Goal: Task Accomplishment & Management: Complete application form

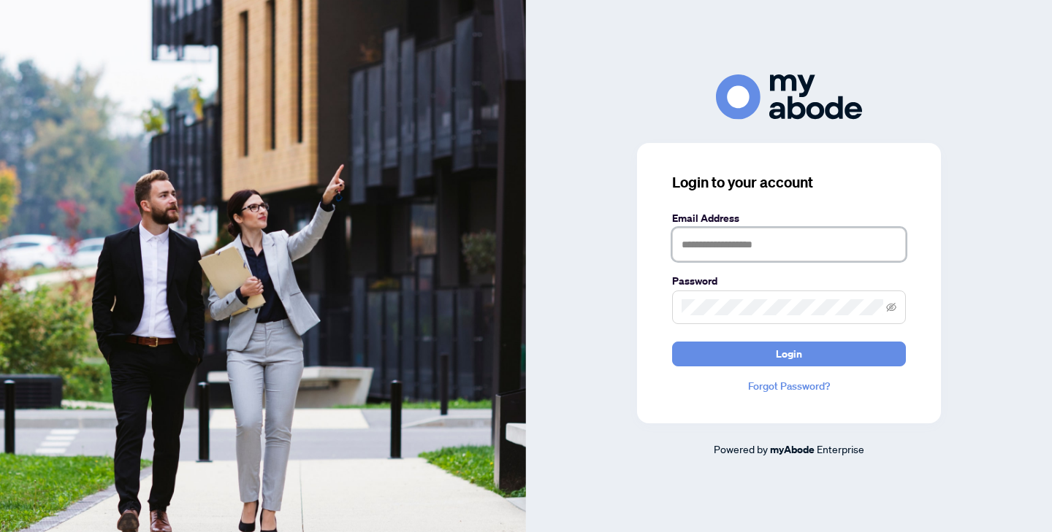
click at [794, 240] on input "text" at bounding box center [789, 245] width 234 height 34
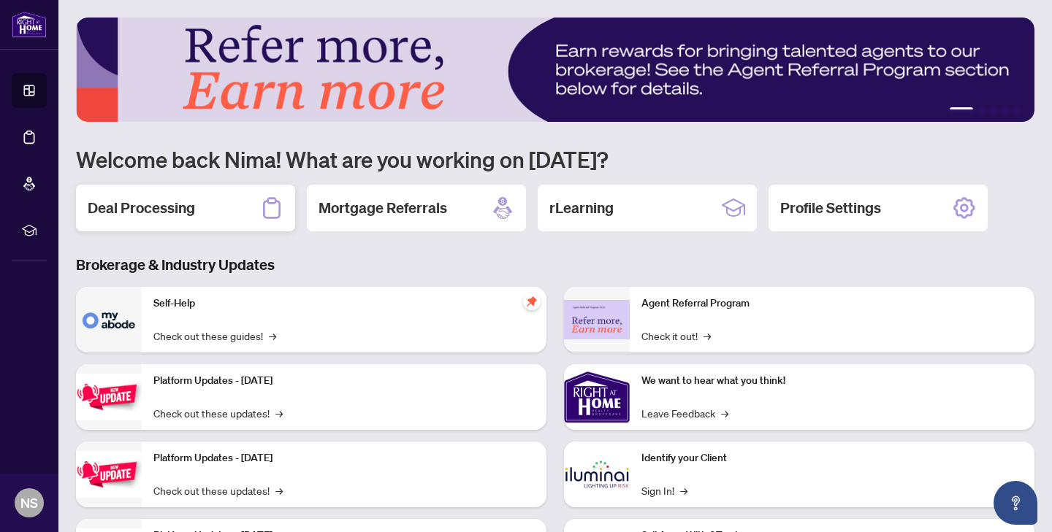
click at [171, 204] on h2 "Deal Processing" at bounding box center [141, 208] width 107 height 20
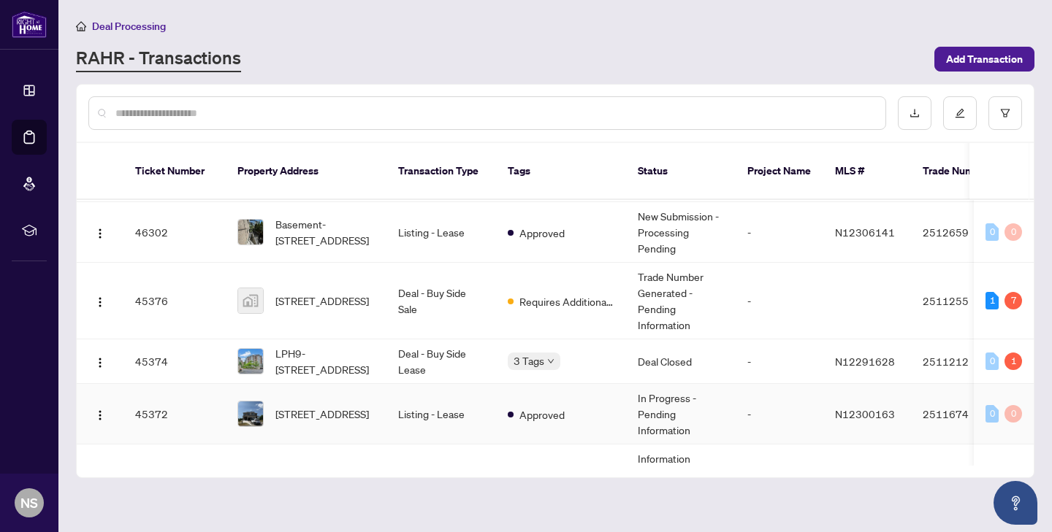
scroll to position [411, 0]
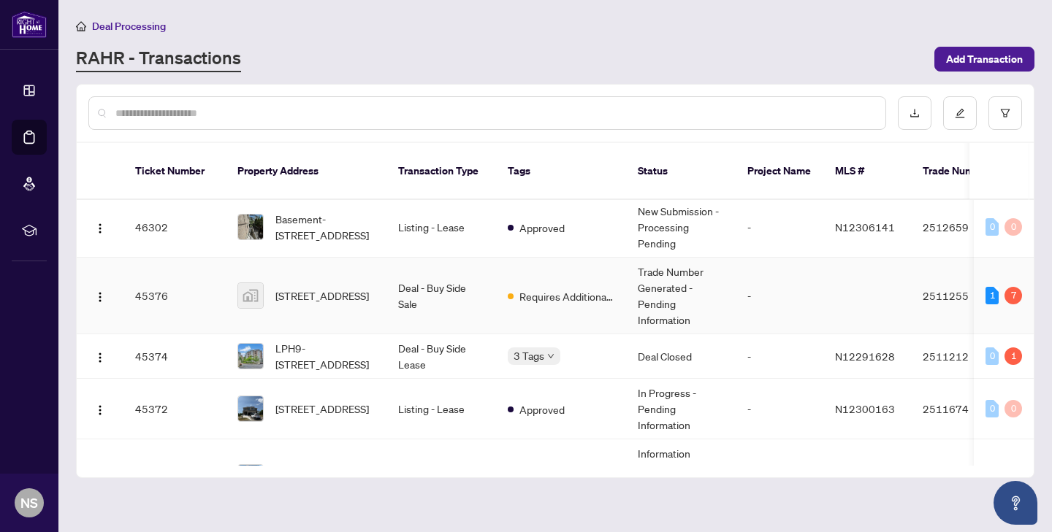
click at [365, 296] on td "42 Gwendolen Crescent, North York, ON, Canada" at bounding box center [306, 296] width 161 height 77
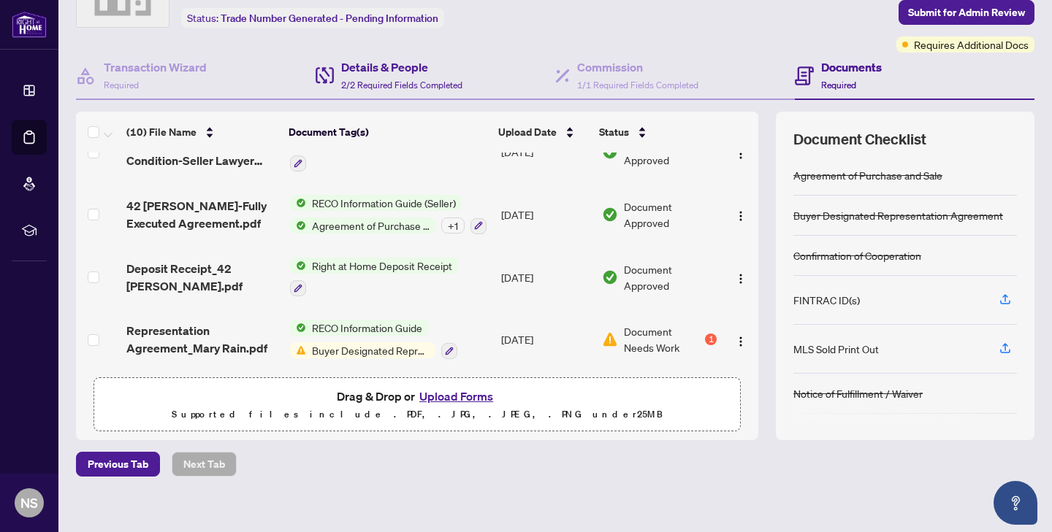
scroll to position [91, 0]
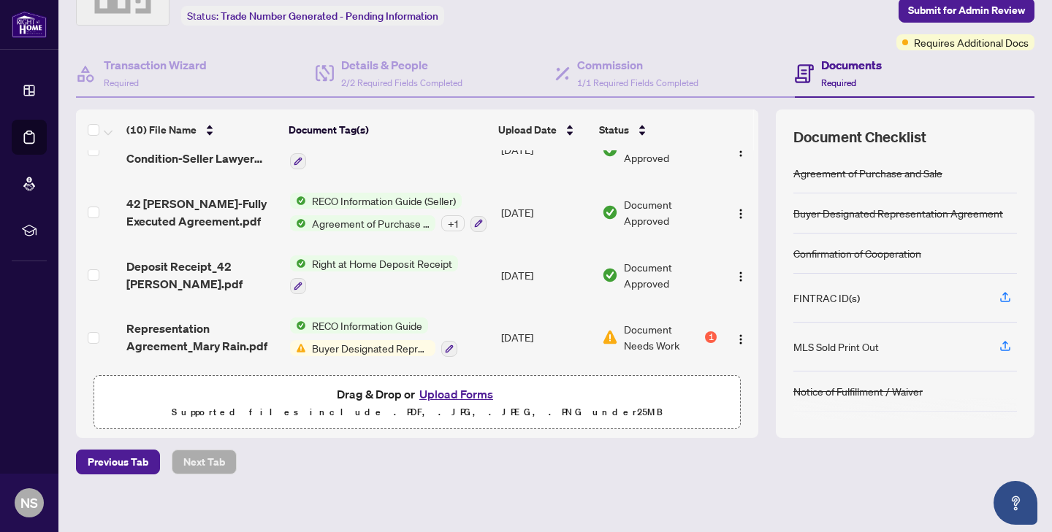
click at [481, 342] on td "RECO Information Guide Buyer Designated Representation Agreement" at bounding box center [390, 337] width 212 height 63
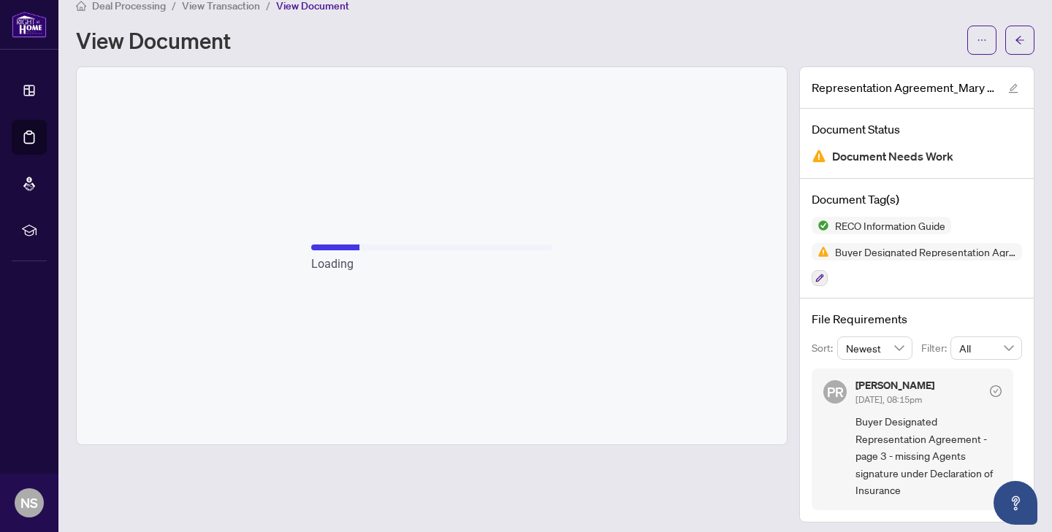
scroll to position [26, 0]
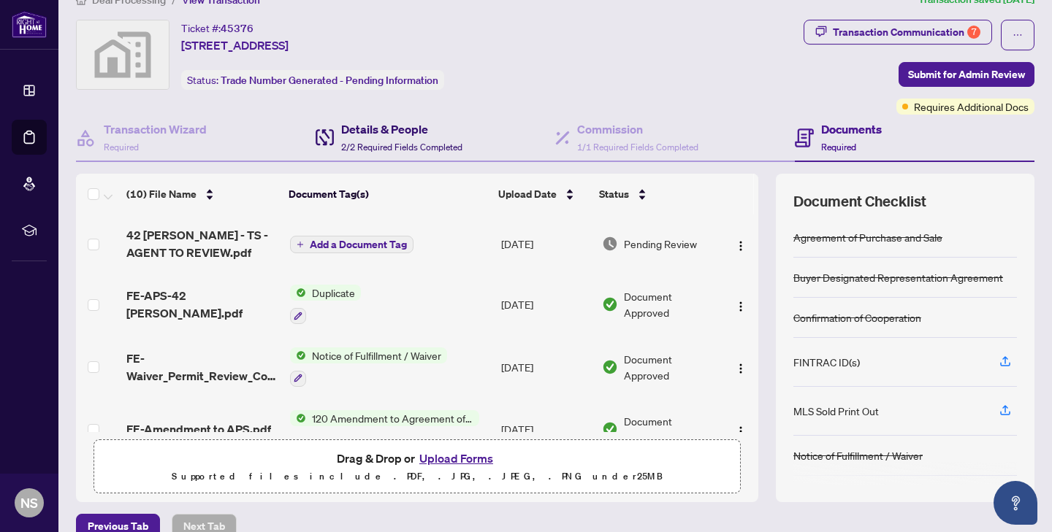
click at [444, 148] on span "2/2 Required Fields Completed" at bounding box center [401, 147] width 121 height 11
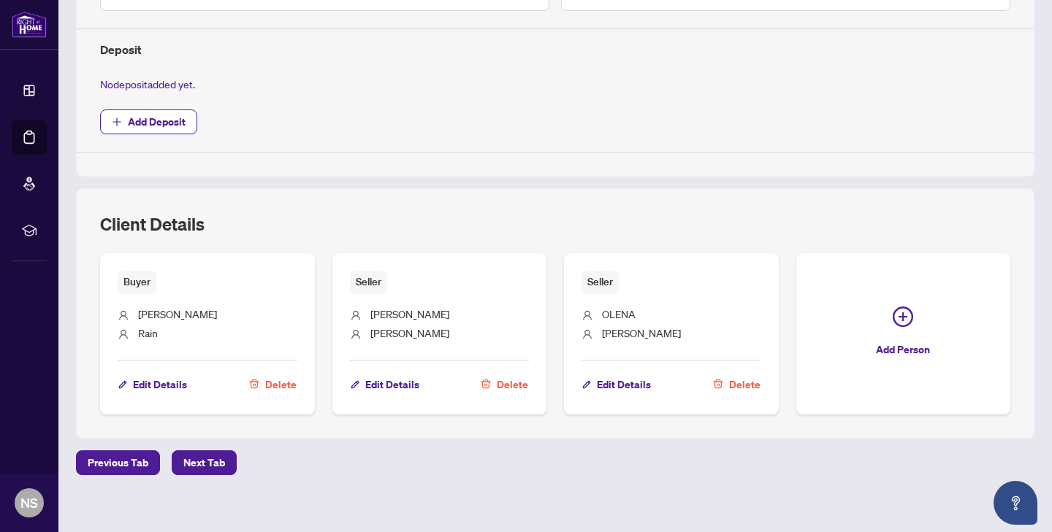
scroll to position [521, 0]
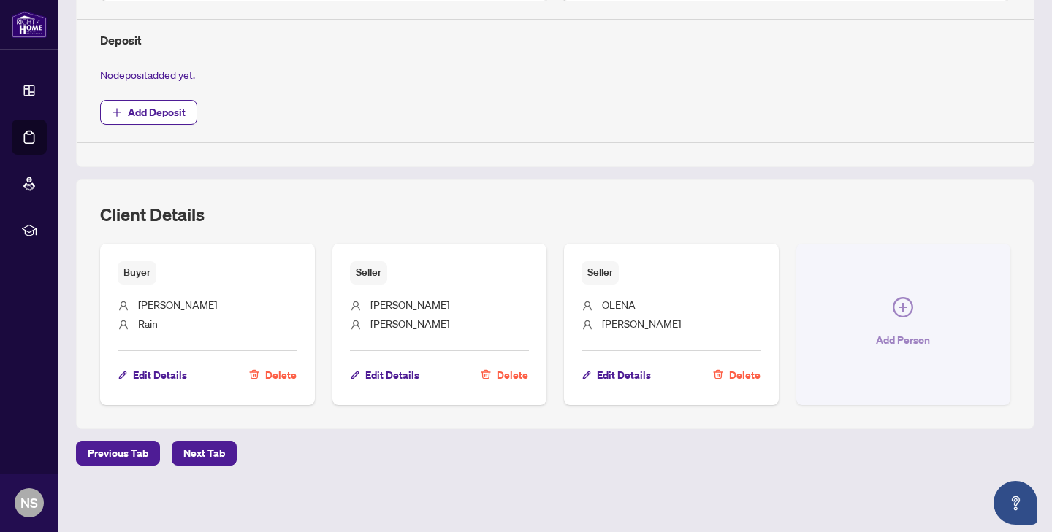
click at [902, 304] on icon "plus-circle" at bounding box center [902, 307] width 9 height 9
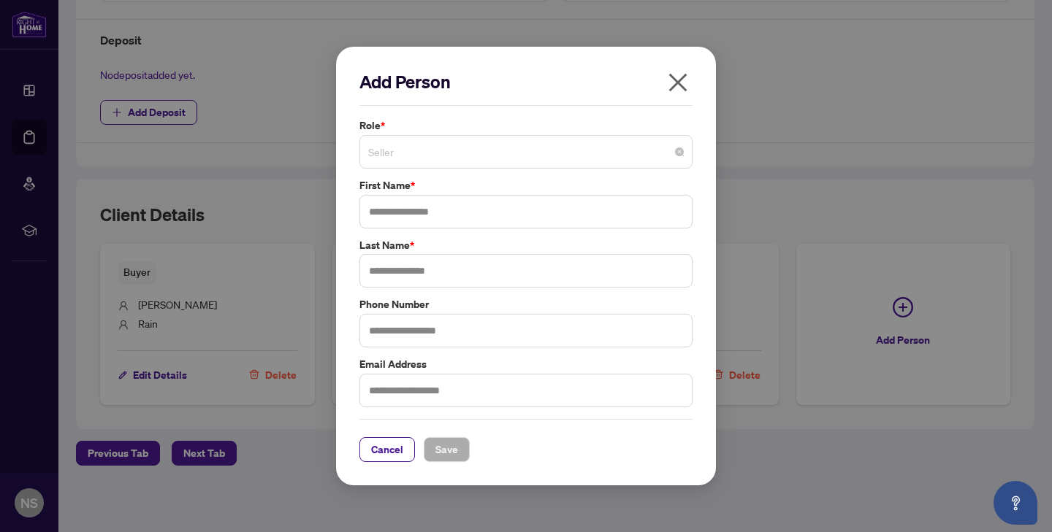
click at [424, 156] on span "Seller" at bounding box center [525, 152] width 315 height 28
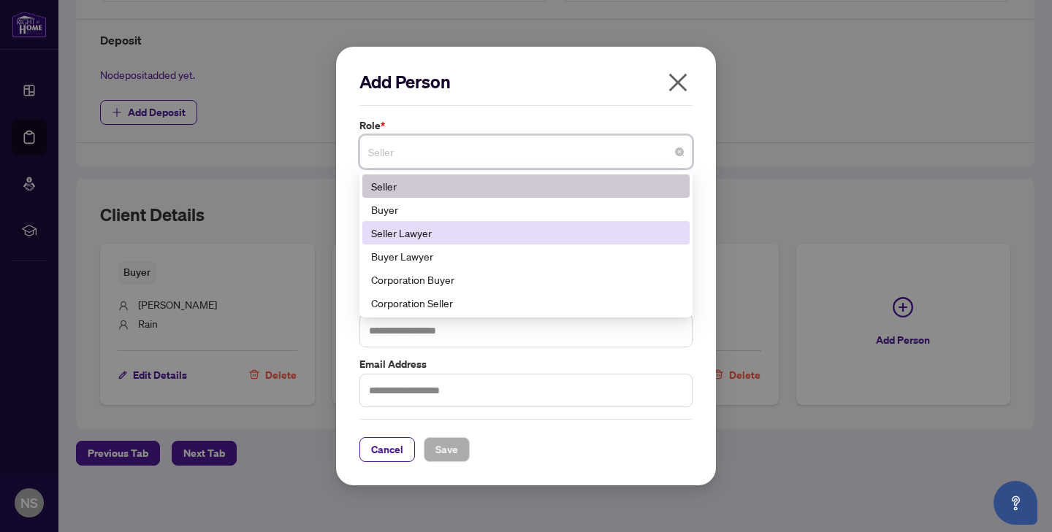
click at [416, 233] on div "Seller Lawyer" at bounding box center [526, 233] width 310 height 16
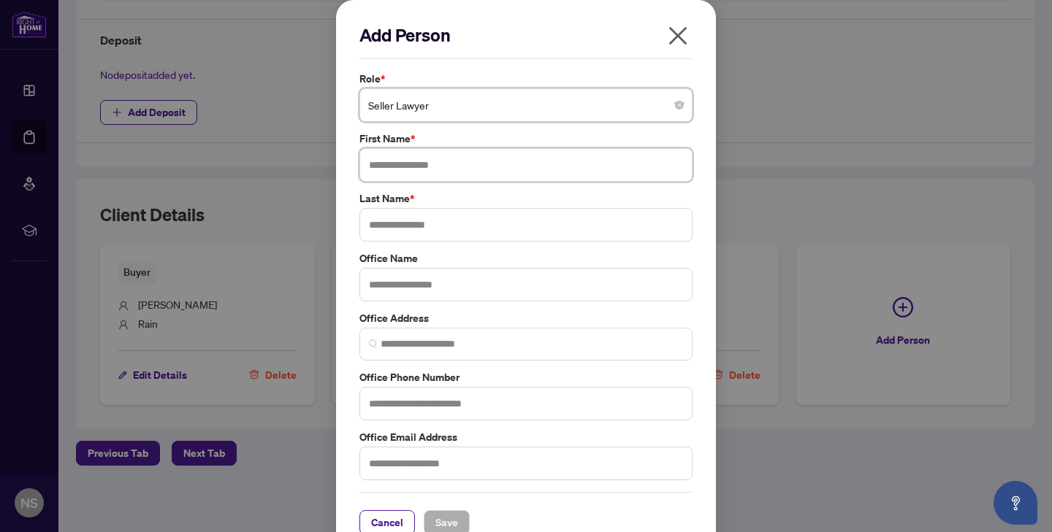
click at [423, 166] on input "text" at bounding box center [525, 165] width 333 height 34
paste input "**********"
drag, startPoint x: 399, startPoint y: 166, endPoint x: 496, endPoint y: 166, distance: 96.4
click at [496, 166] on input "**********" at bounding box center [525, 165] width 333 height 34
type input "*****"
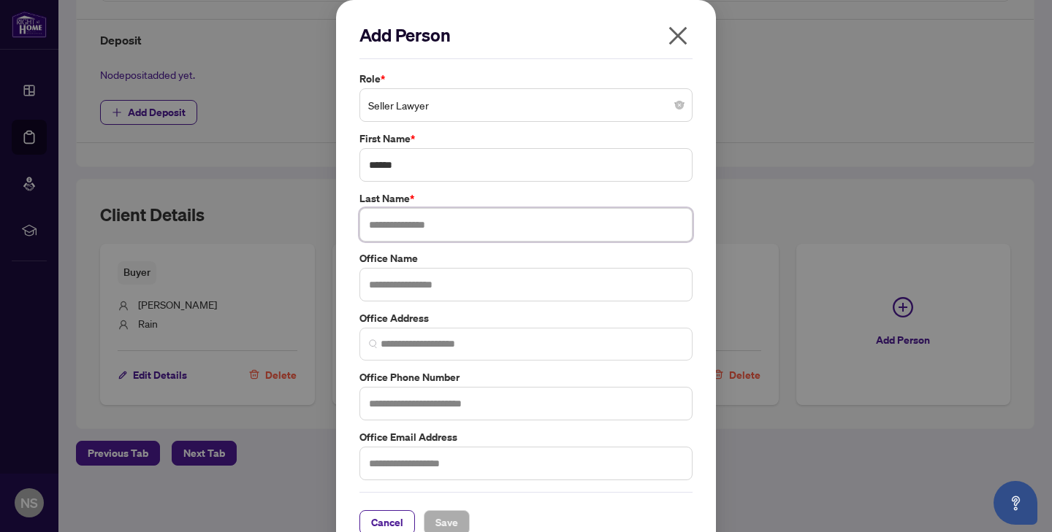
click at [438, 227] on input "text" at bounding box center [525, 225] width 333 height 34
paste input "******"
type input "******"
click at [490, 290] on input "text" at bounding box center [525, 285] width 333 height 34
paste input "**********"
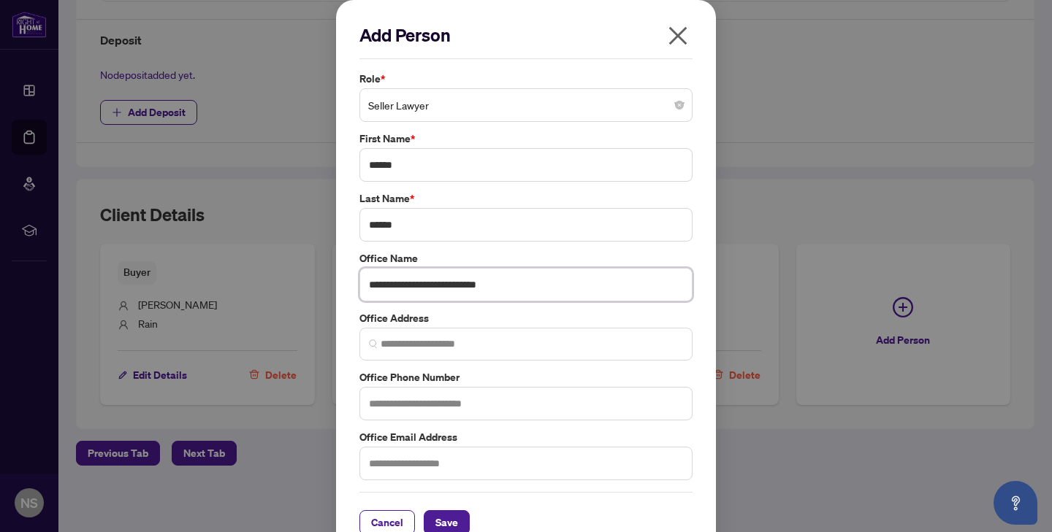
type input "**********"
click at [438, 349] on input "search" at bounding box center [531, 344] width 302 height 15
paste input "**********"
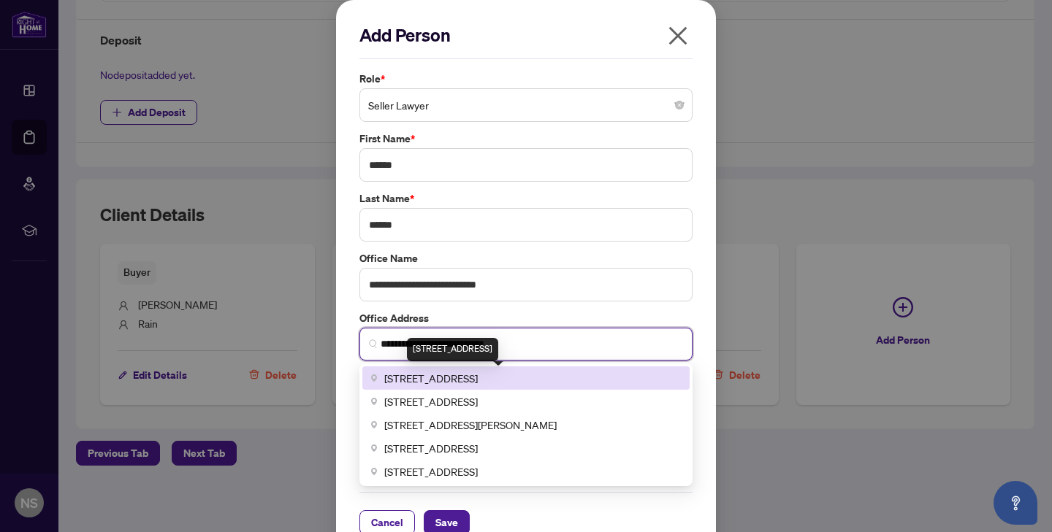
click at [462, 378] on span "2345 Yonge Street suite 300, Toronto, ON, Canada" at bounding box center [430, 378] width 93 height 16
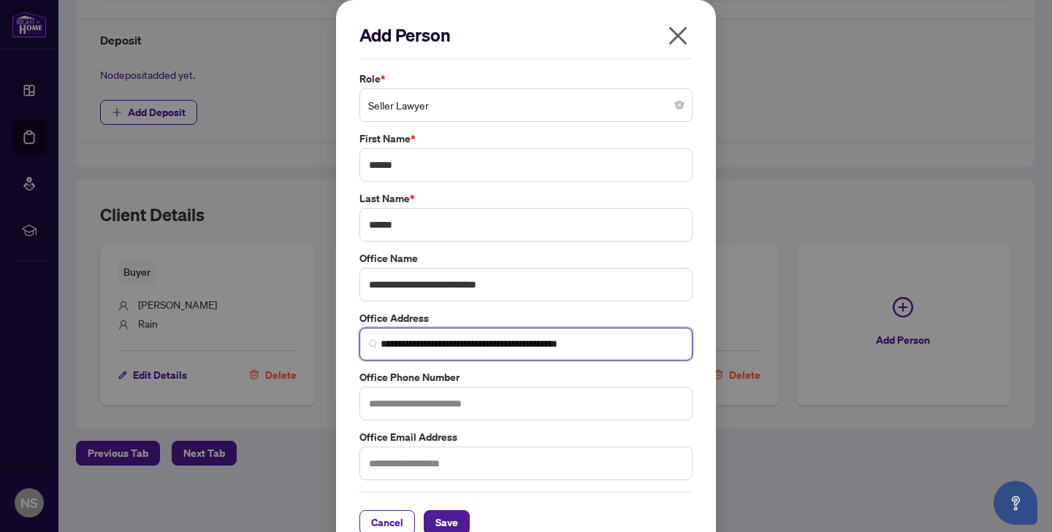
scroll to position [26, 0]
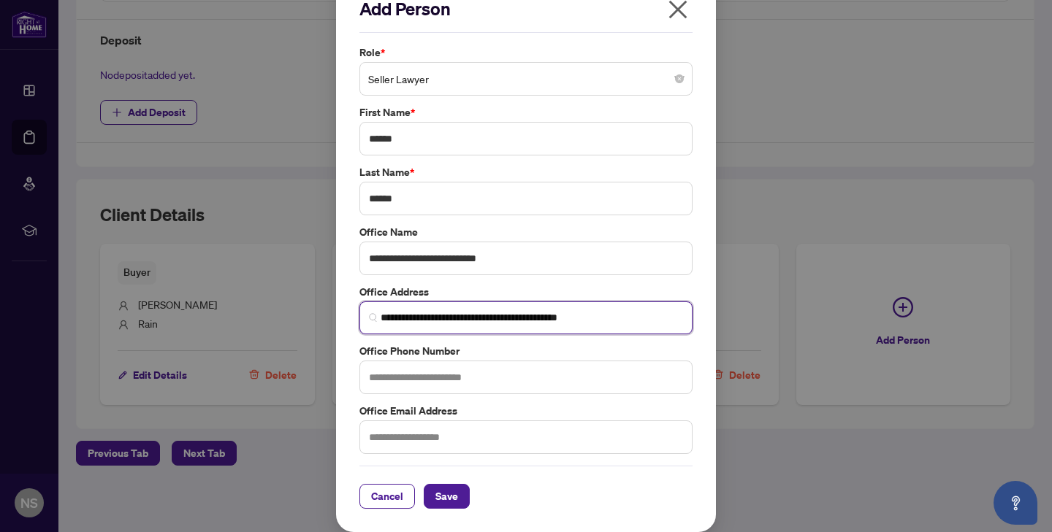
type input "**********"
click at [452, 388] on input "text" at bounding box center [525, 378] width 333 height 34
paste input "**********"
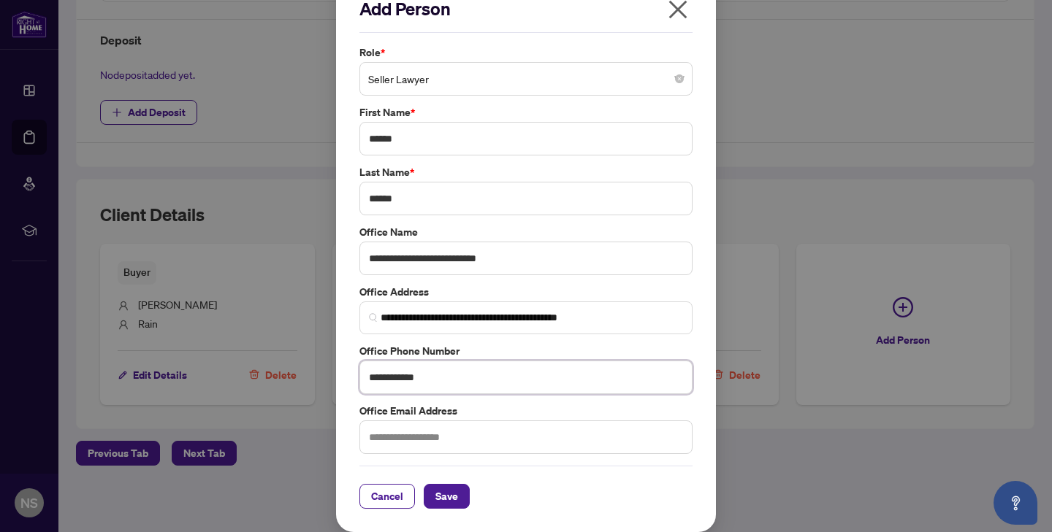
type input "**********"
click at [505, 446] on input "text" at bounding box center [525, 438] width 333 height 34
paste input "**********"
type input "**********"
click at [463, 498] on button "Save" at bounding box center [447, 496] width 46 height 25
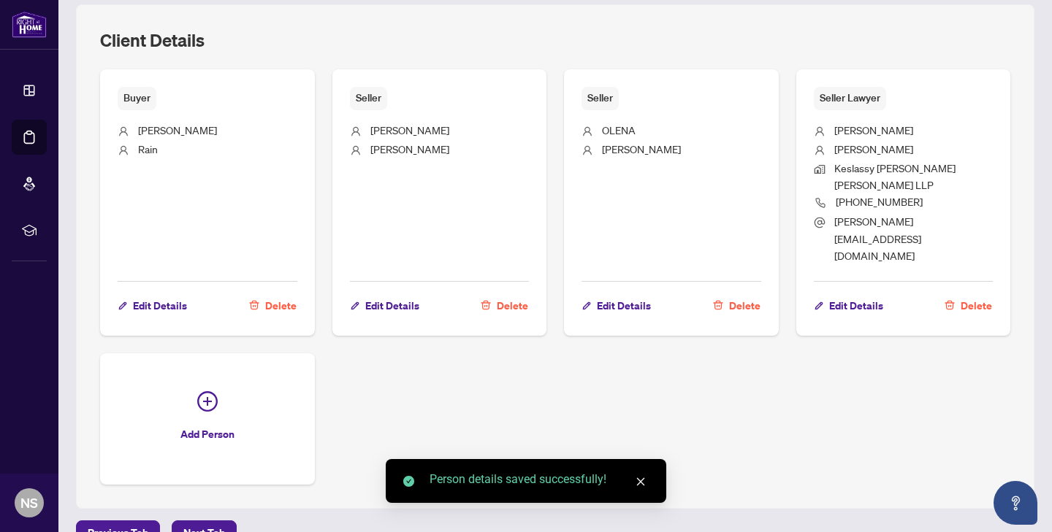
scroll to position [728, 0]
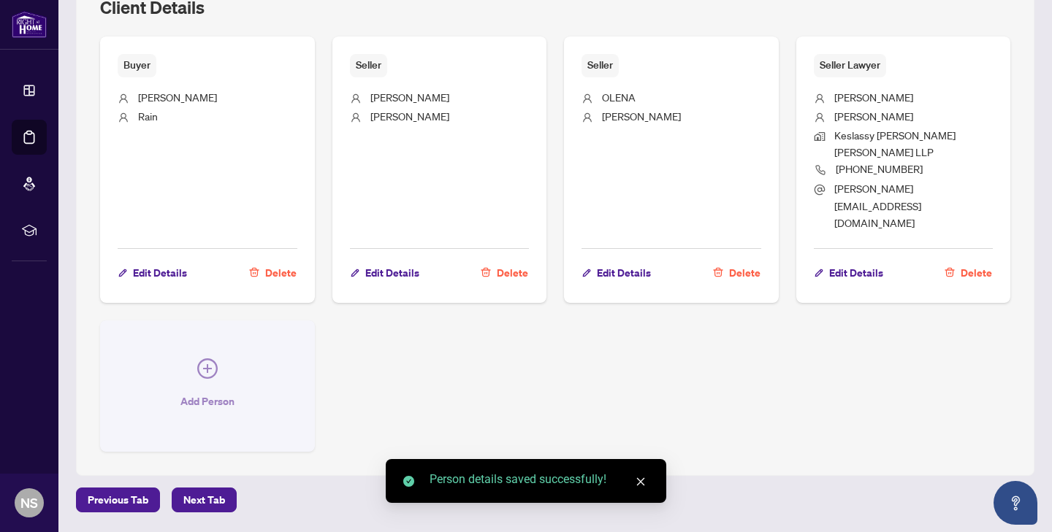
click at [215, 359] on icon "plus-circle" at bounding box center [207, 369] width 20 height 20
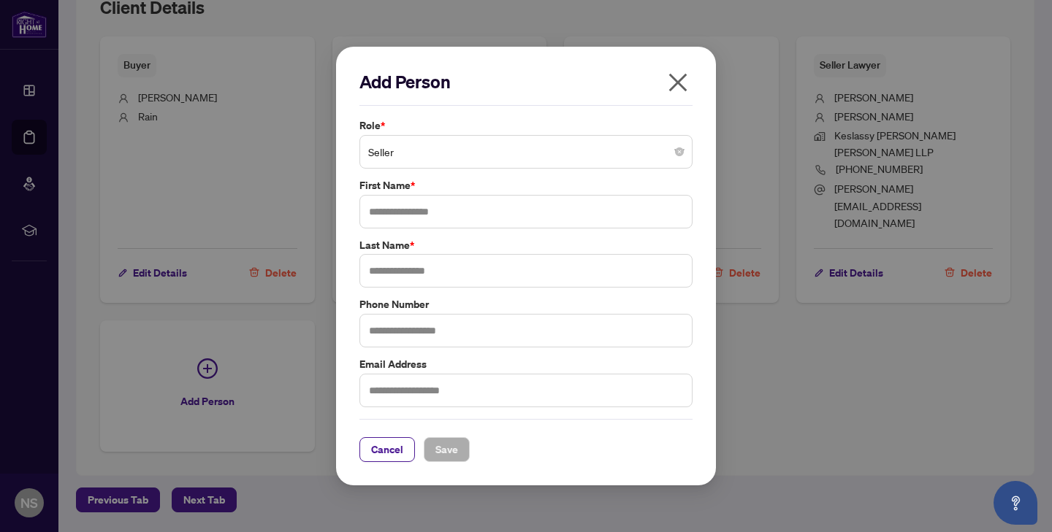
click at [513, 152] on span "Seller" at bounding box center [525, 152] width 315 height 28
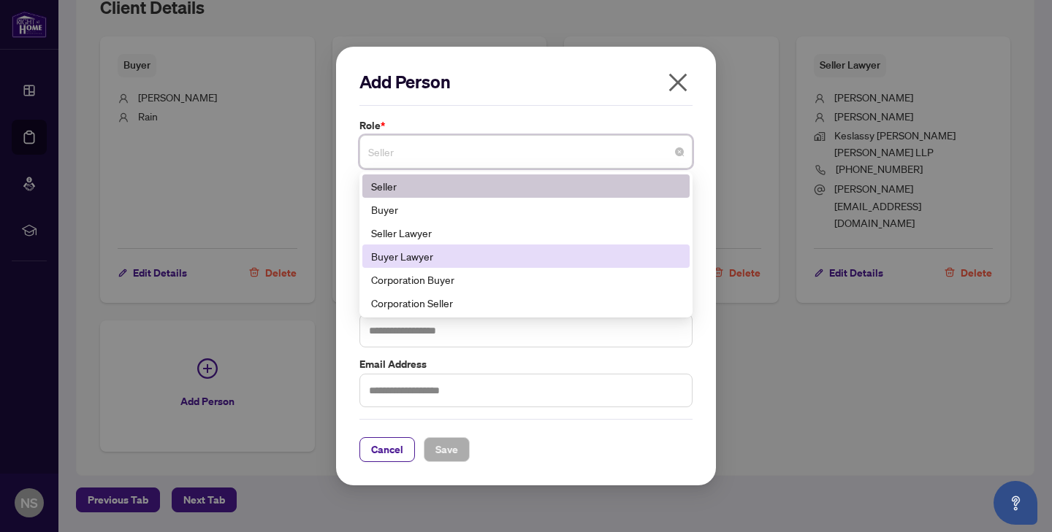
click at [482, 264] on div "Buyer Lawyer" at bounding box center [526, 256] width 310 height 16
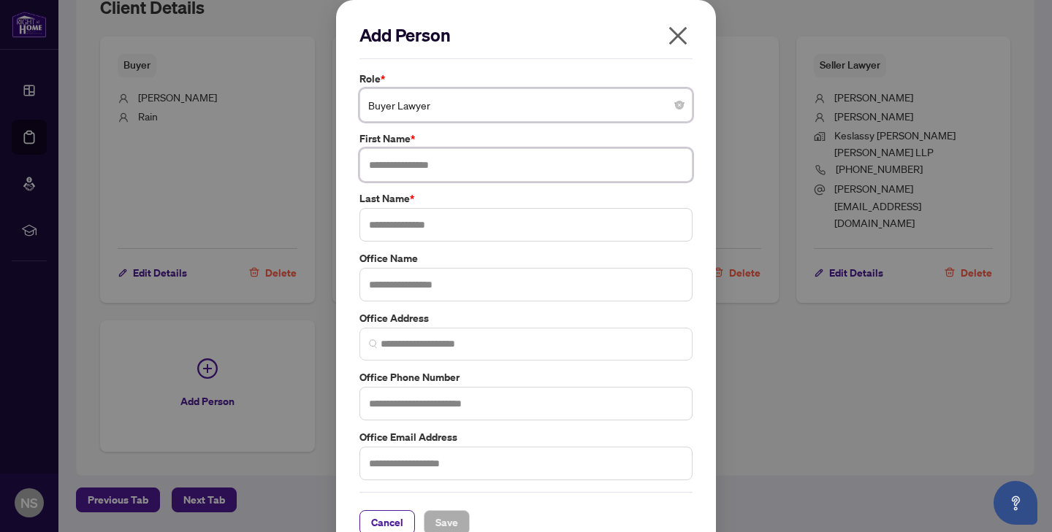
click at [427, 166] on input "text" at bounding box center [525, 165] width 333 height 34
type input "***"
type input "*"
type input "*****"
click at [453, 277] on input "text" at bounding box center [525, 285] width 333 height 34
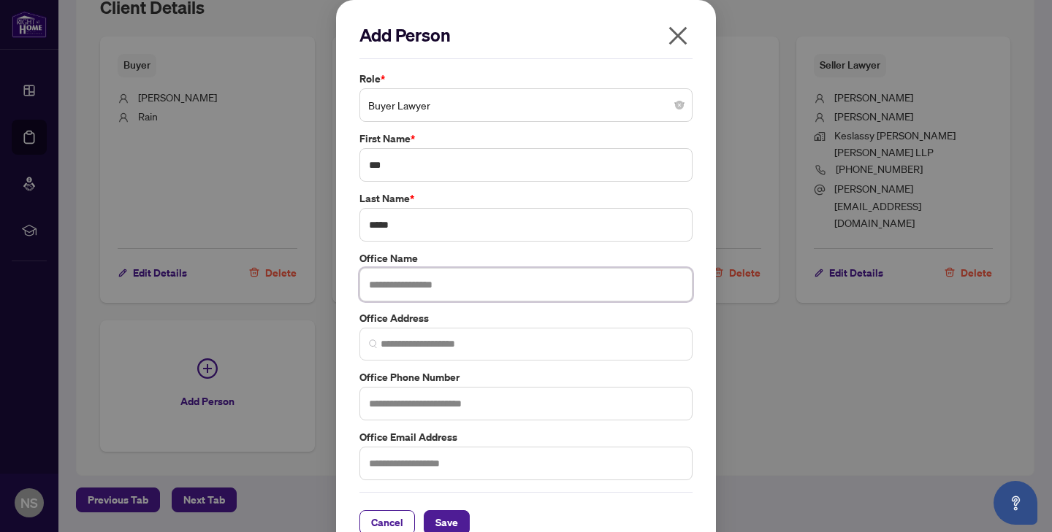
paste input "**********"
type input "**********"
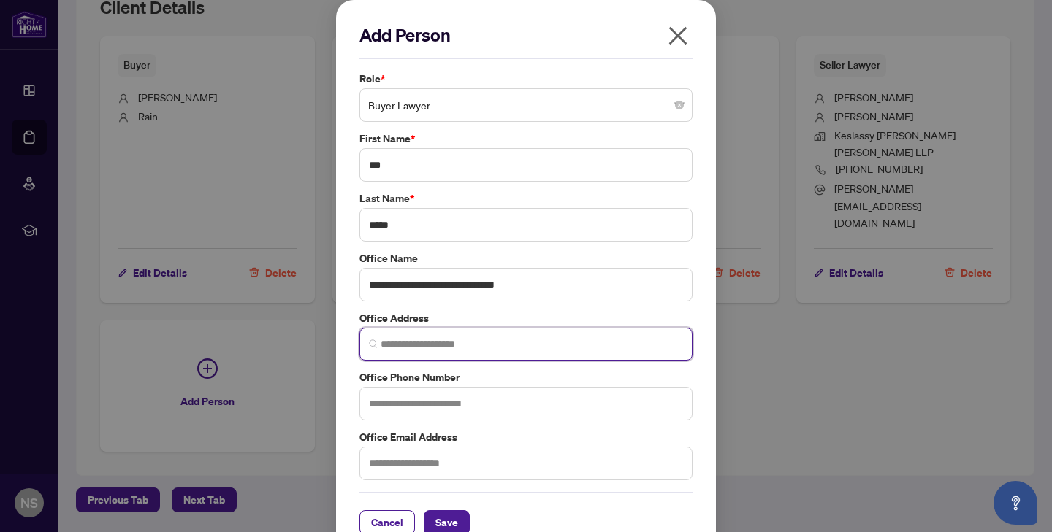
click at [435, 348] on input "search" at bounding box center [531, 344] width 302 height 15
paste input "**********"
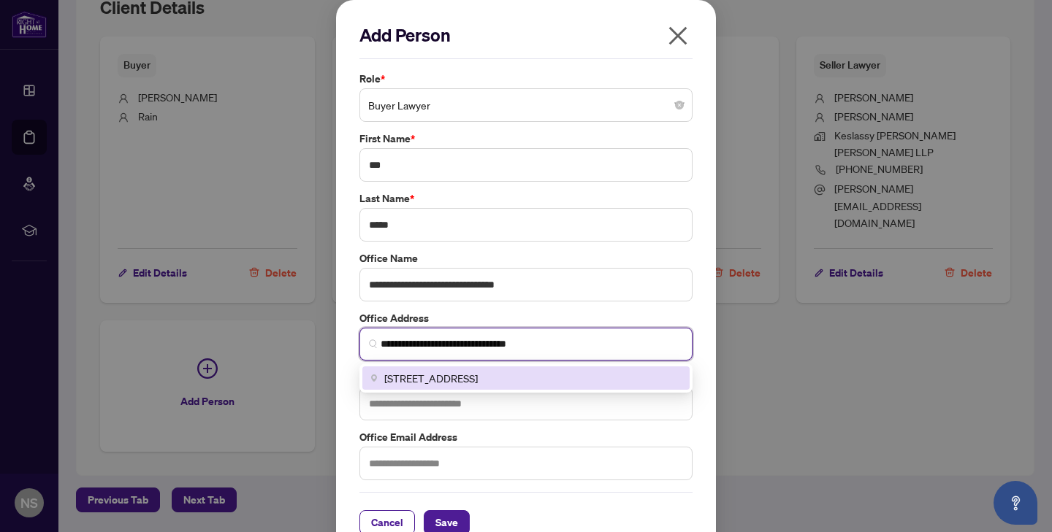
click at [478, 375] on span "41 Wynford Dr, North York, Toronto, ON M3C 1K1, Canada" at bounding box center [430, 378] width 93 height 16
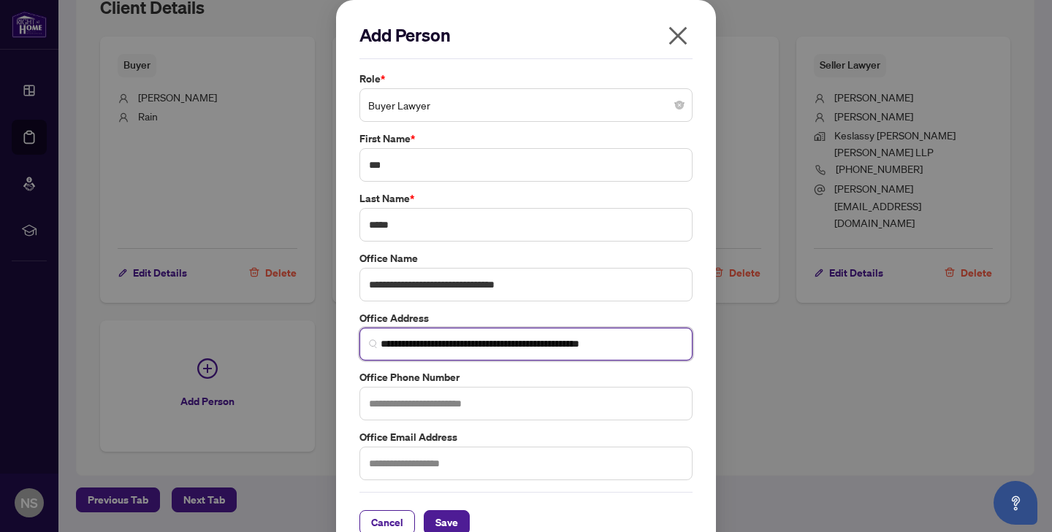
type input "**********"
click at [441, 402] on input "text" at bounding box center [525, 404] width 333 height 34
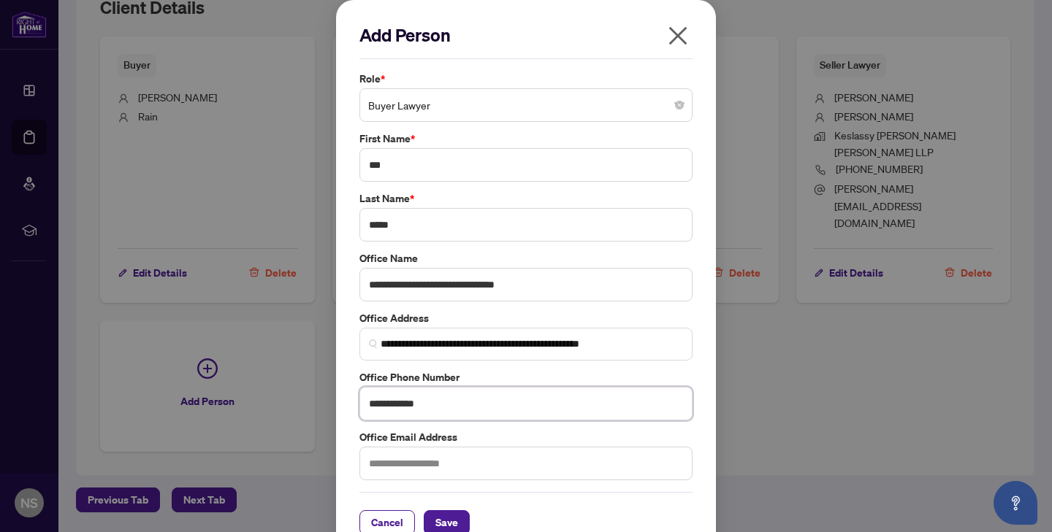
scroll to position [26, 0]
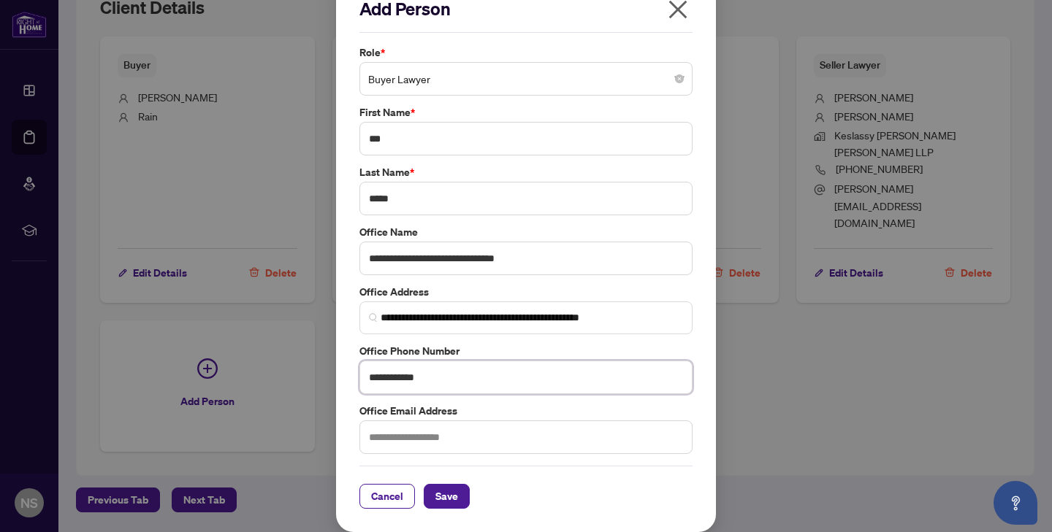
type input "**********"
click at [462, 437] on input "text" at bounding box center [525, 438] width 333 height 34
type input "**********"
click at [455, 505] on span "Save" at bounding box center [446, 496] width 23 height 23
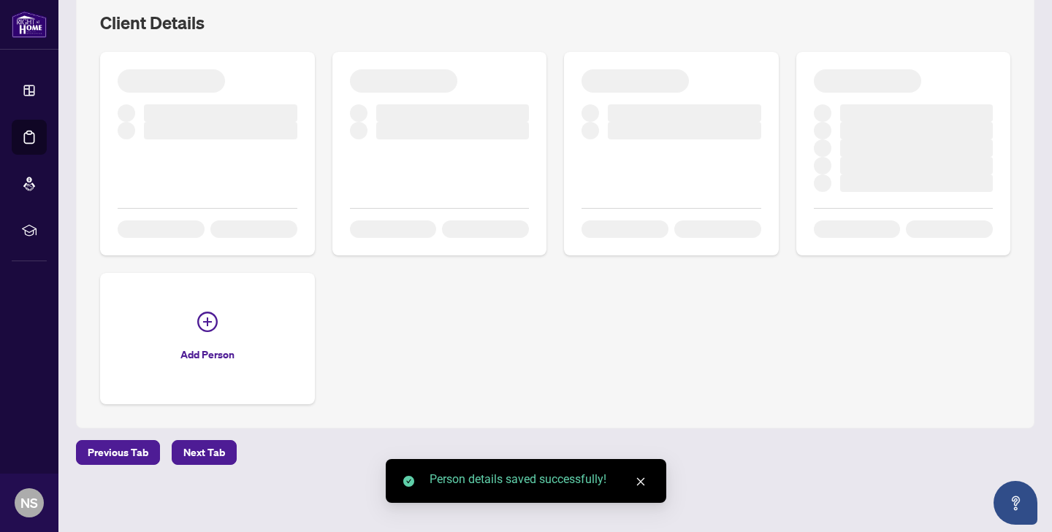
scroll to position [728, 0]
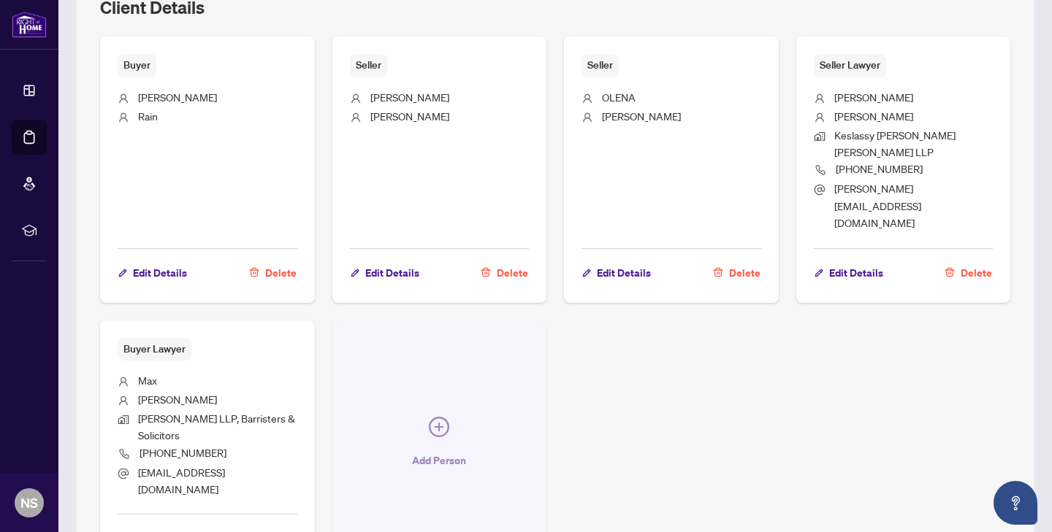
click at [443, 417] on icon "plus-circle" at bounding box center [439, 427] width 20 height 20
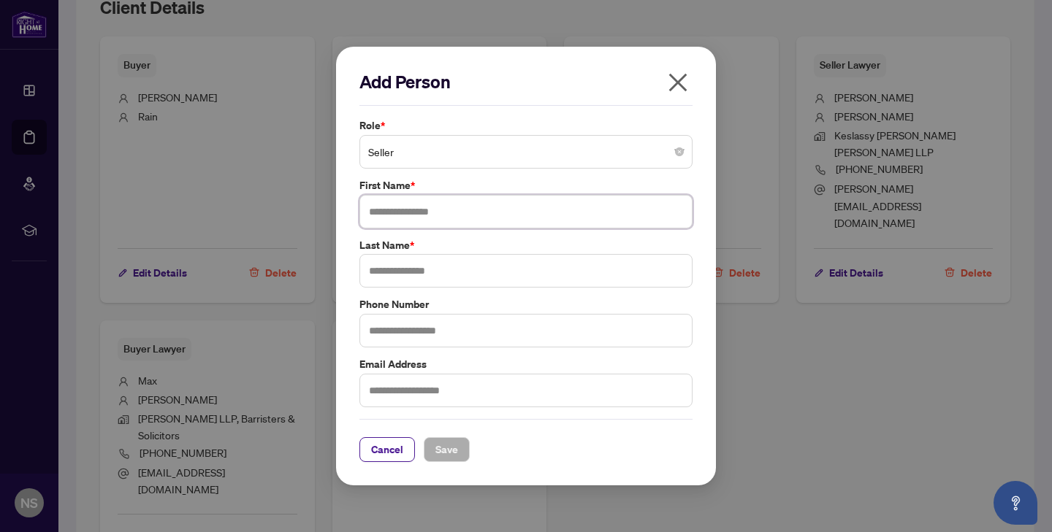
click at [417, 202] on input "text" at bounding box center [525, 212] width 333 height 34
click at [416, 157] on span "Seller" at bounding box center [525, 152] width 315 height 28
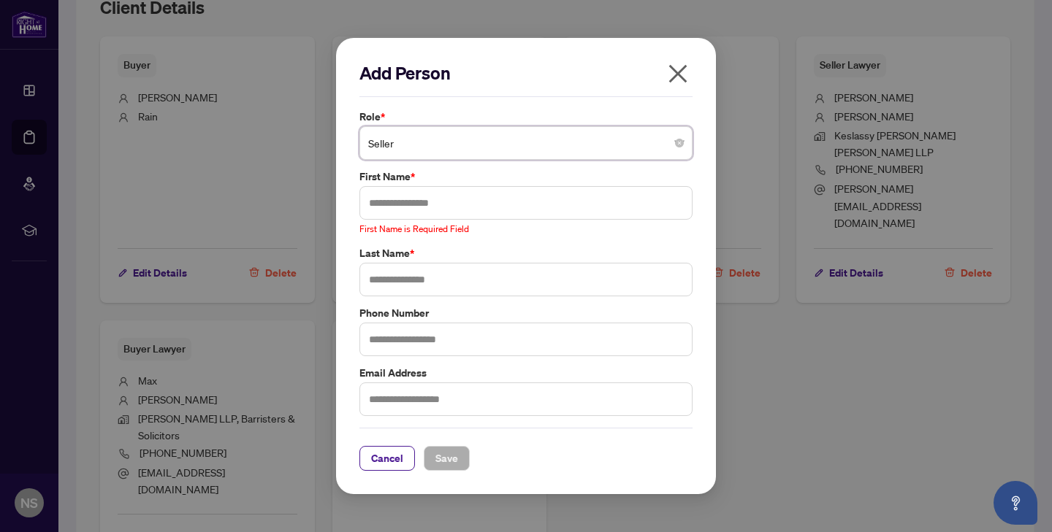
click at [678, 83] on icon "close" at bounding box center [677, 73] width 23 height 23
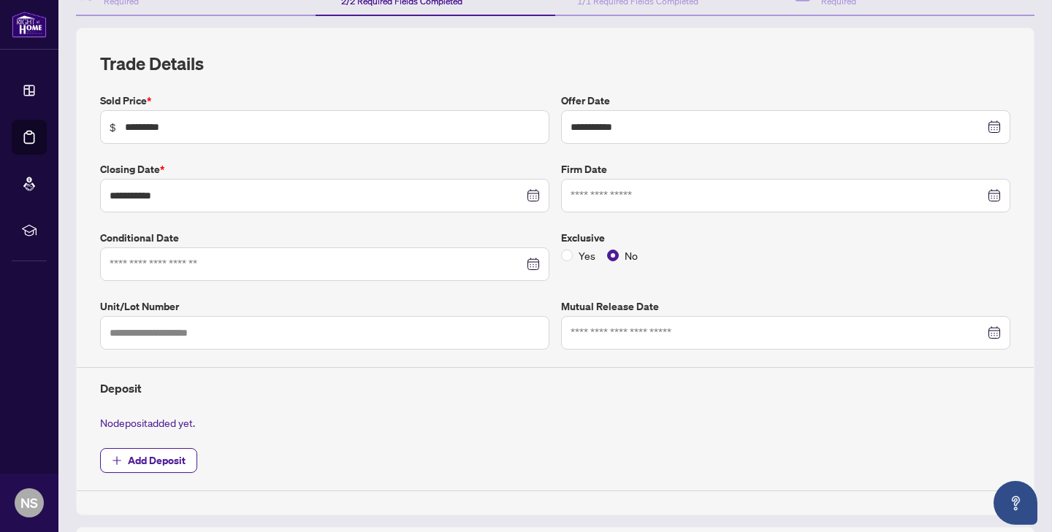
scroll to position [0, 0]
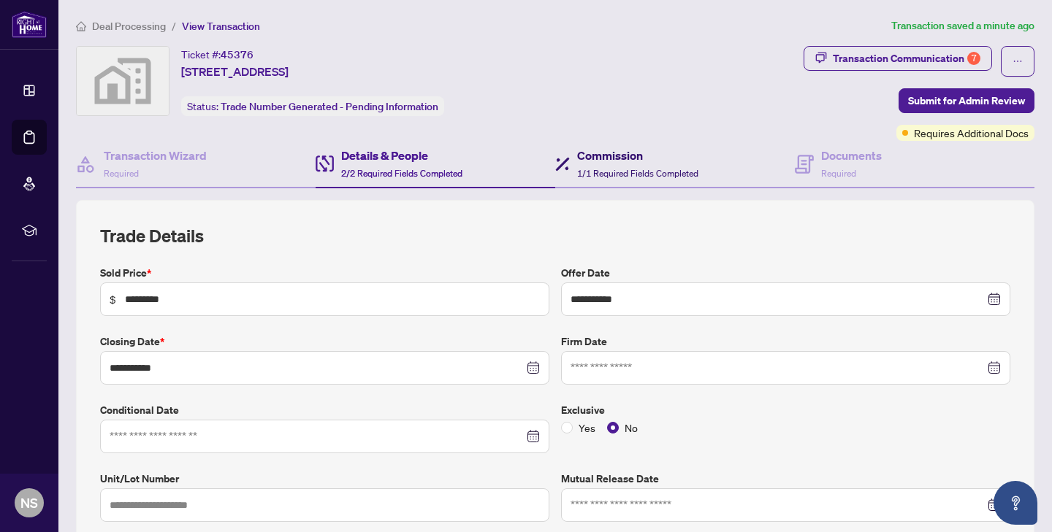
click at [609, 168] on span "1/1 Required Fields Completed" at bounding box center [637, 173] width 121 height 11
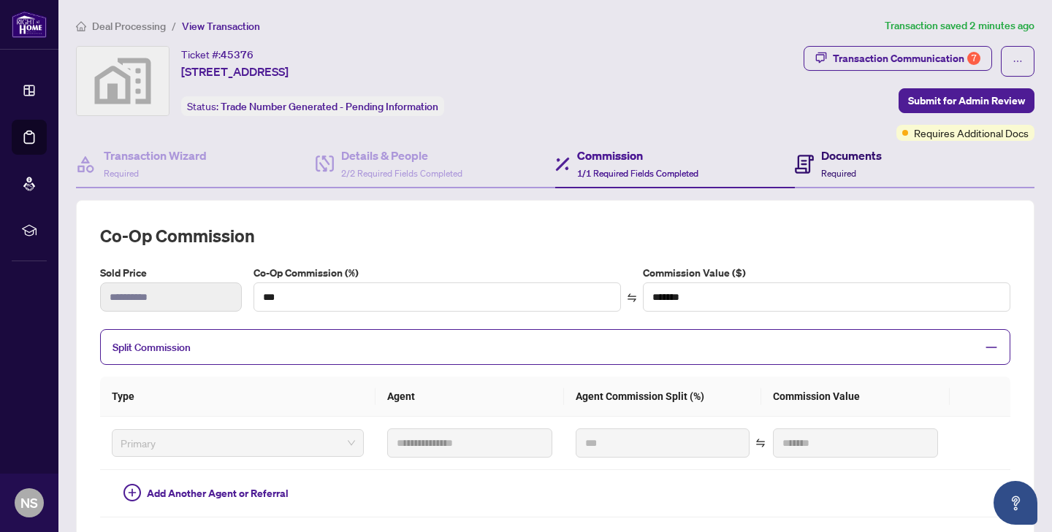
click at [825, 177] on span "Required" at bounding box center [838, 173] width 35 height 11
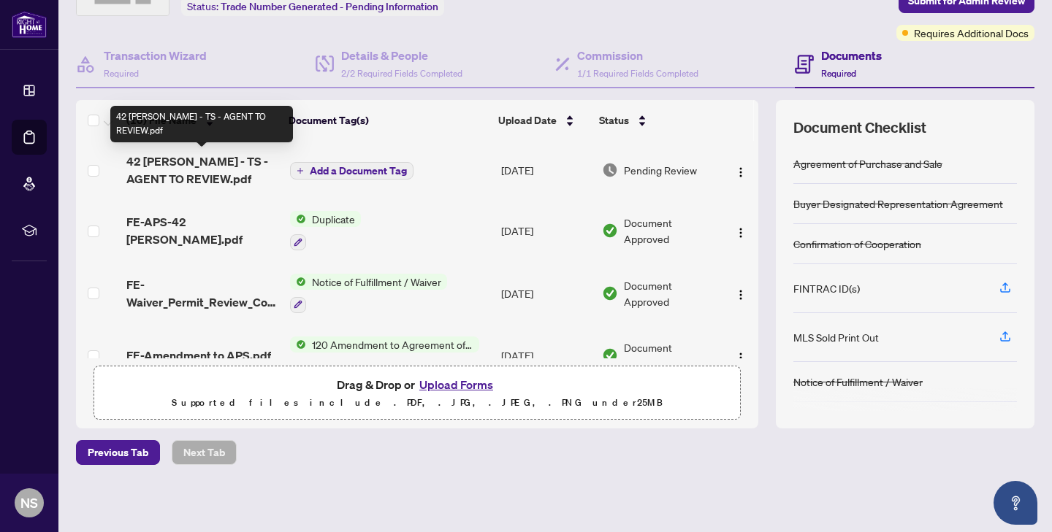
click at [229, 164] on span "42 Gwendolen Cres - TS - AGENT TO REVIEW.pdf" at bounding box center [202, 170] width 152 height 35
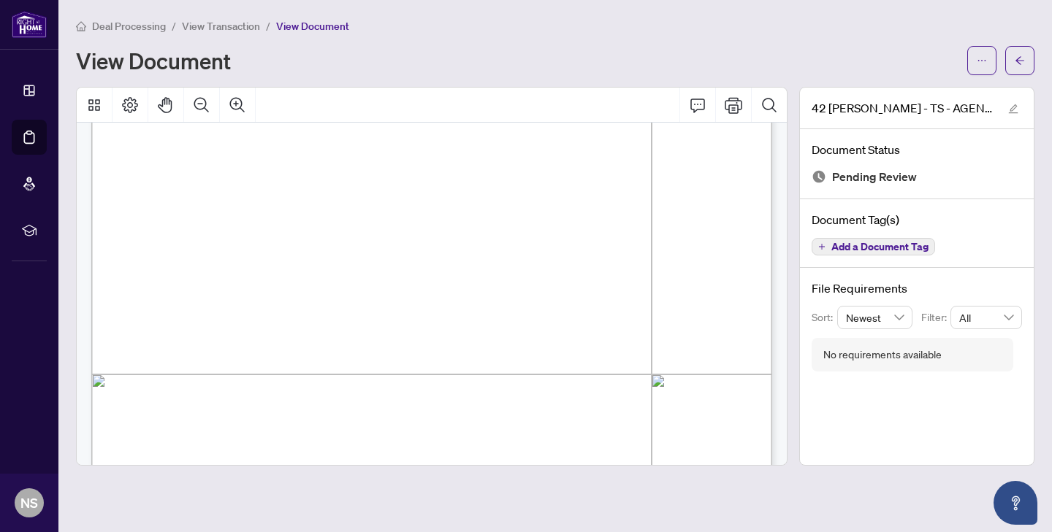
scroll to position [334, 0]
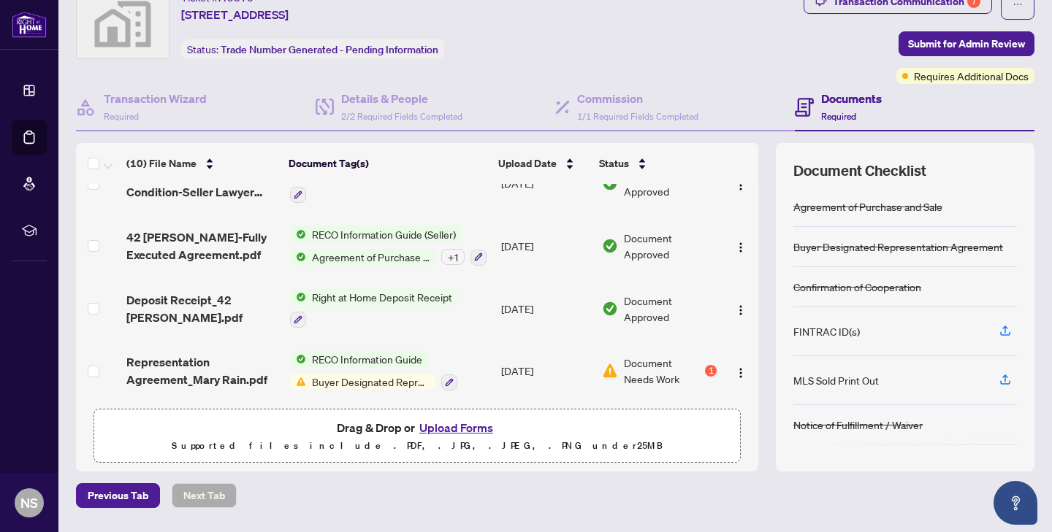
scroll to position [100, 0]
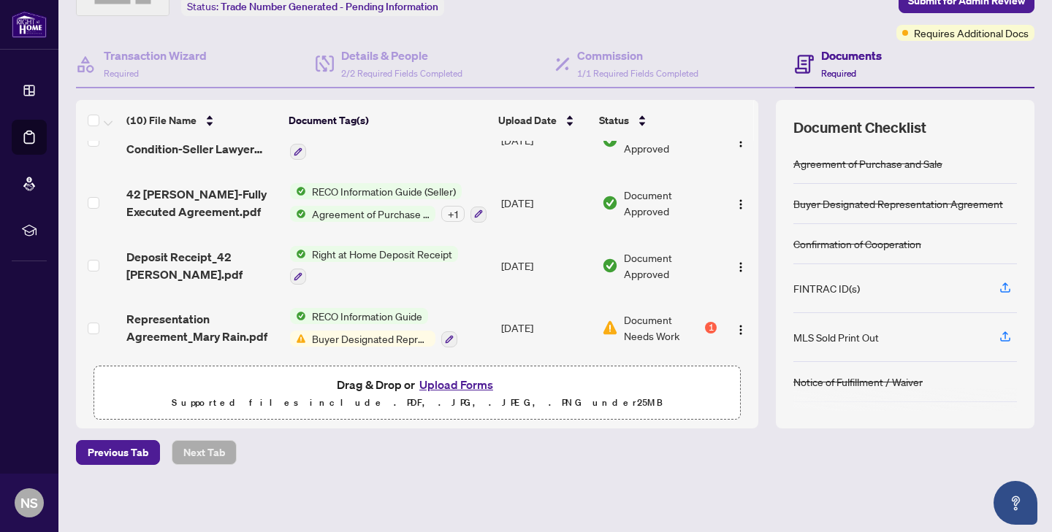
click at [458, 381] on button "Upload Forms" at bounding box center [456, 384] width 83 height 19
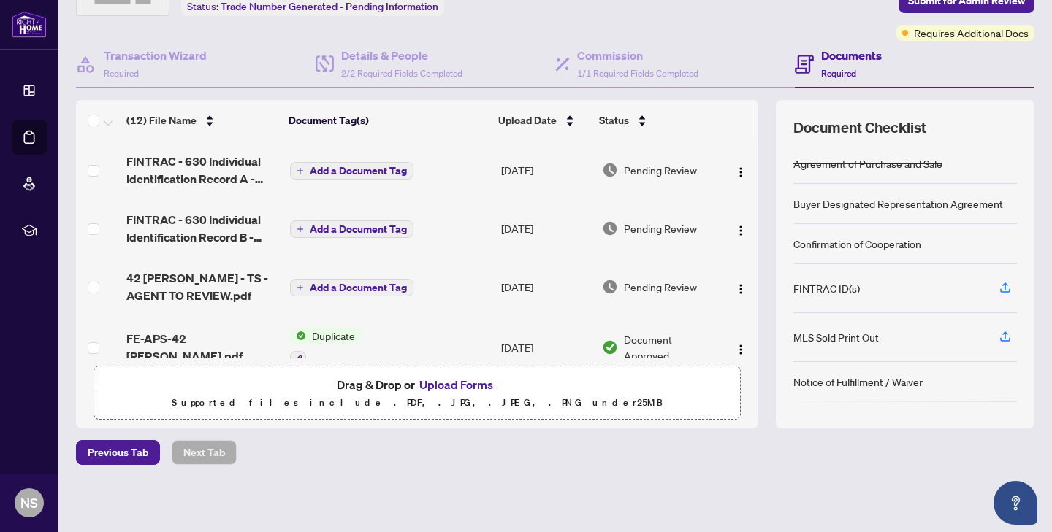
scroll to position [0, 0]
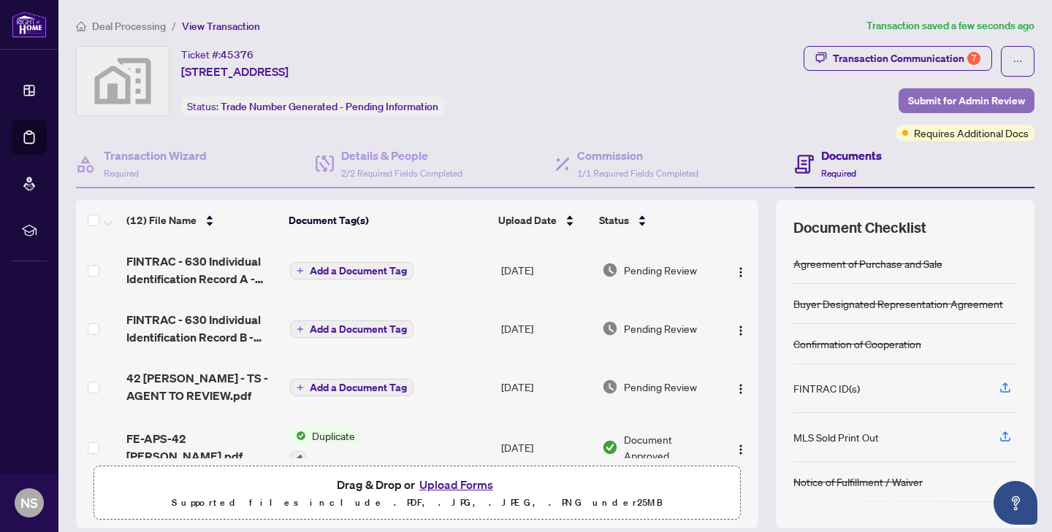
click at [917, 99] on span "Submit for Admin Review" at bounding box center [966, 100] width 117 height 23
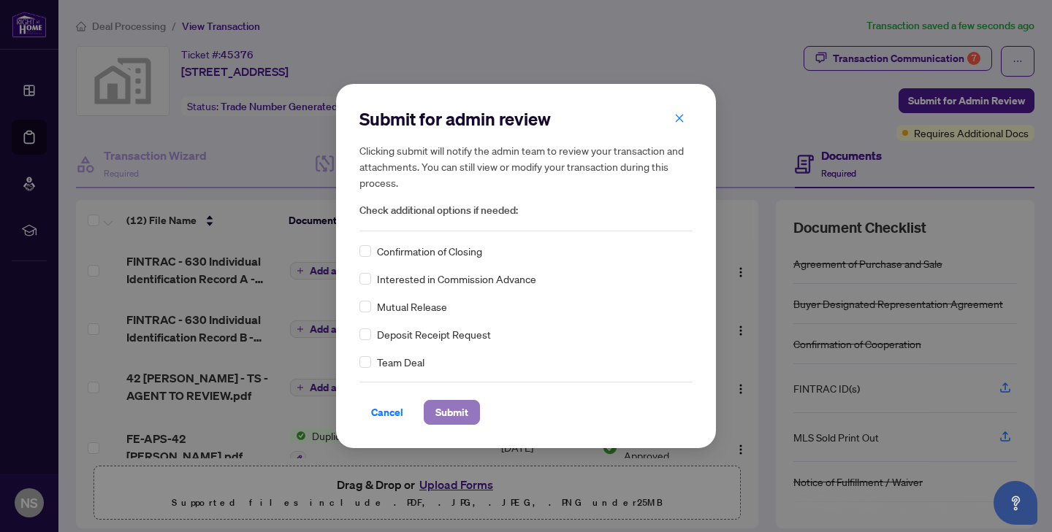
click at [452, 419] on span "Submit" at bounding box center [451, 412] width 33 height 23
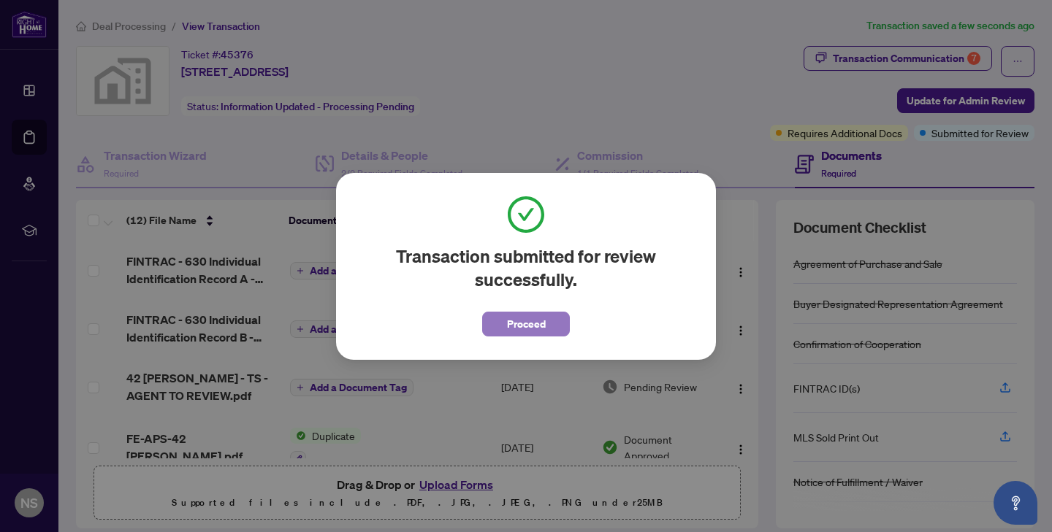
click at [520, 324] on span "Proceed" at bounding box center [526, 324] width 39 height 23
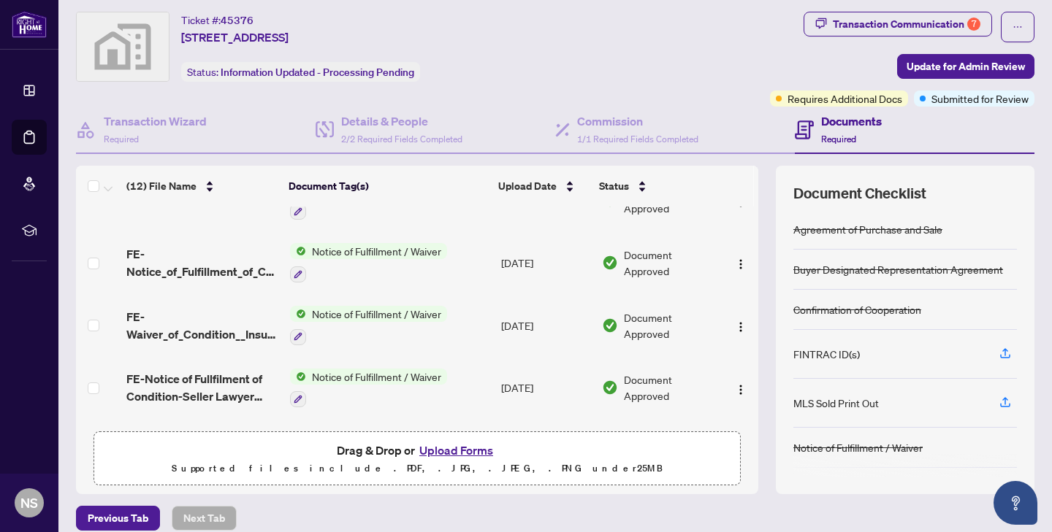
scroll to position [520, 0]
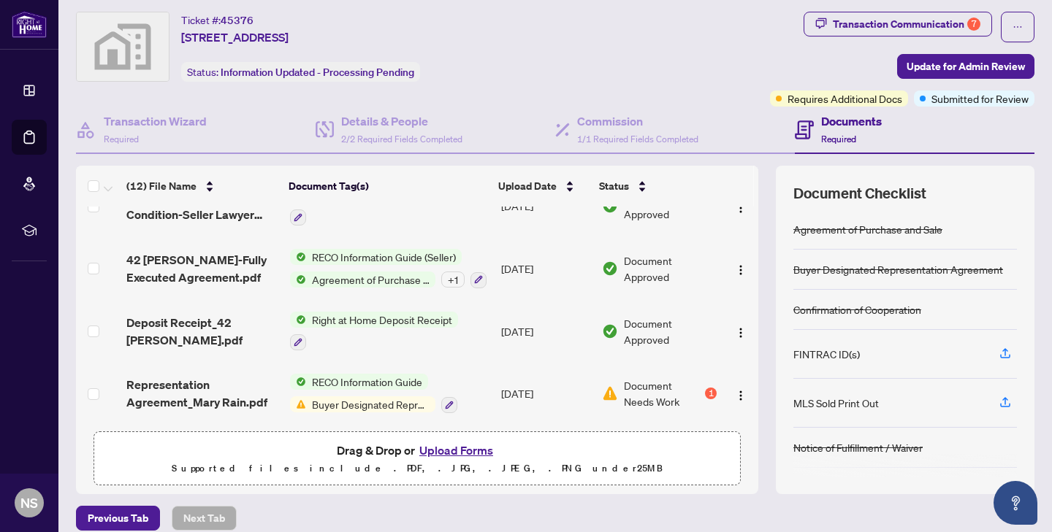
click at [459, 450] on button "Upload Forms" at bounding box center [456, 450] width 83 height 19
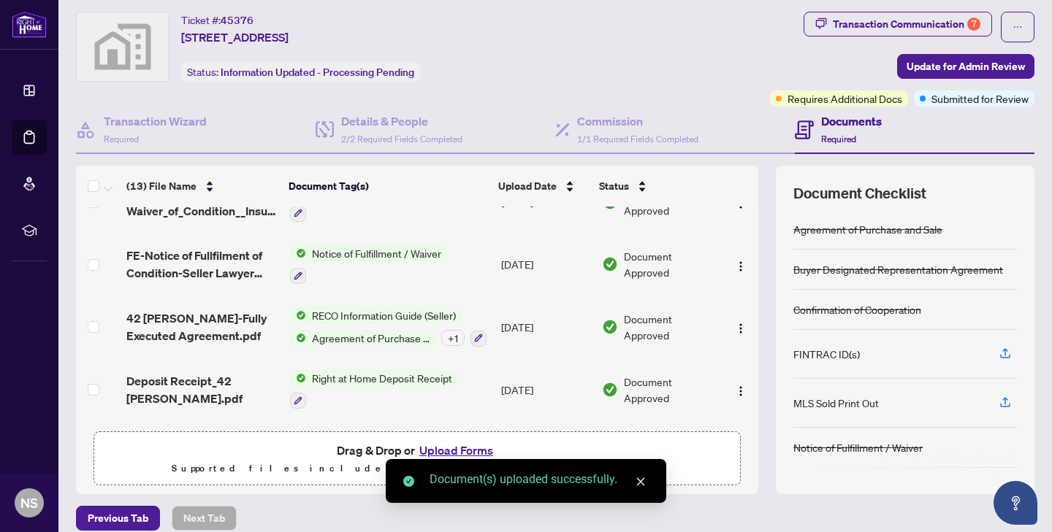
scroll to position [578, 0]
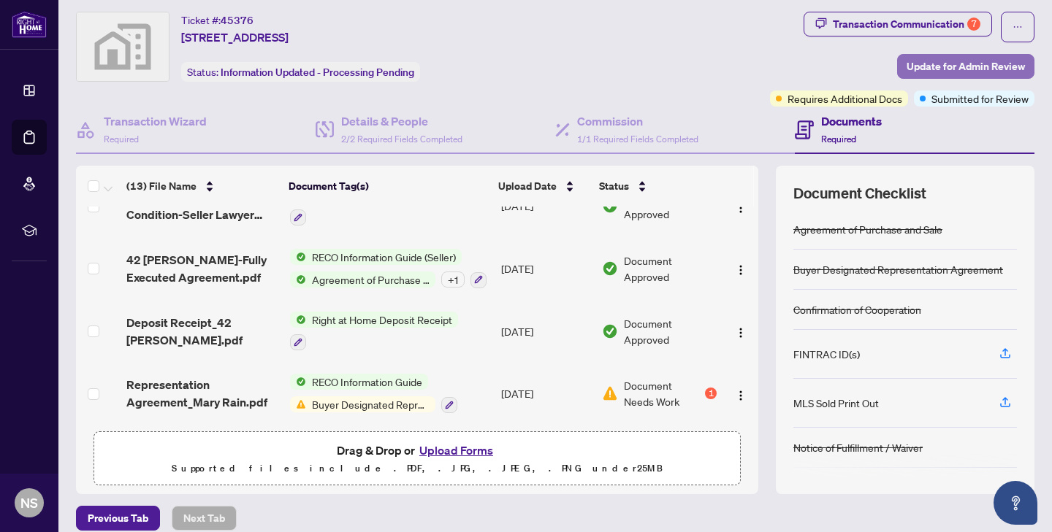
click at [953, 63] on span "Update for Admin Review" at bounding box center [965, 66] width 118 height 23
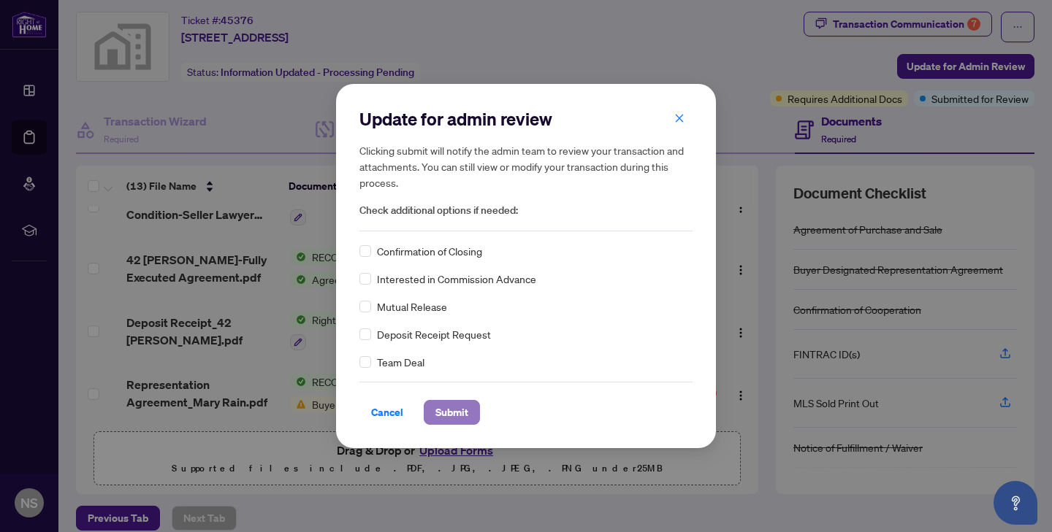
click at [449, 404] on span "Submit" at bounding box center [451, 412] width 33 height 23
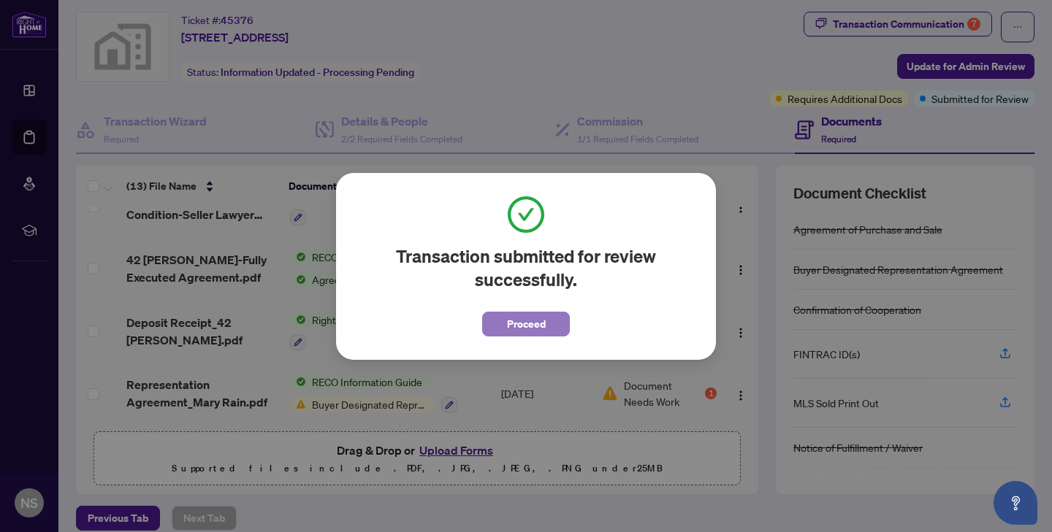
click at [533, 331] on span "Proceed" at bounding box center [526, 324] width 39 height 23
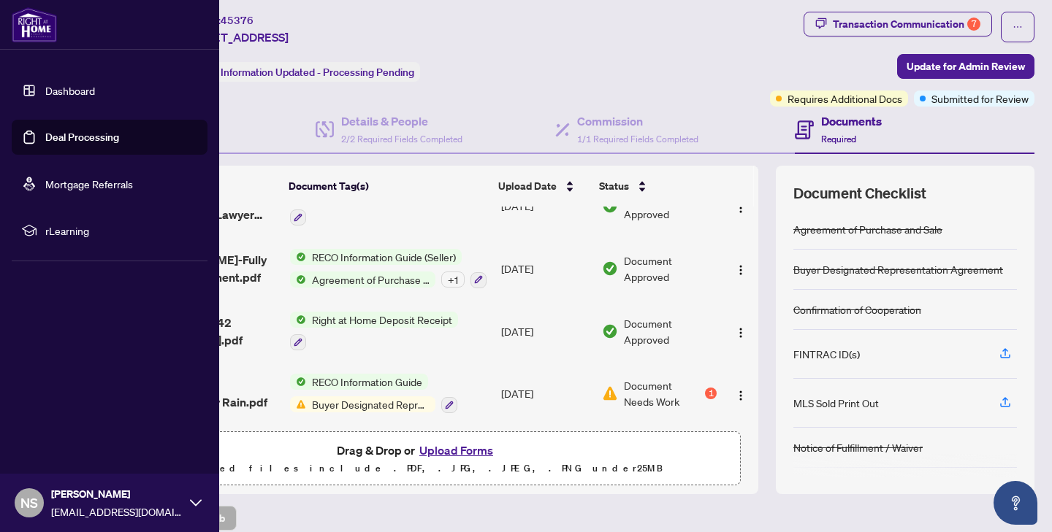
click at [45, 90] on link "Dashboard" at bounding box center [70, 90] width 50 height 13
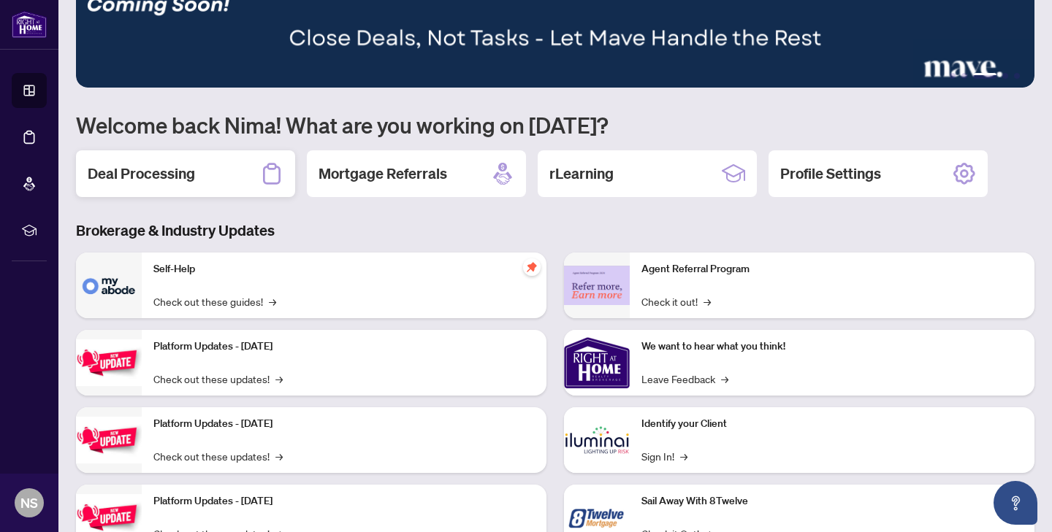
click at [175, 194] on div "Deal Processing" at bounding box center [185, 173] width 219 height 47
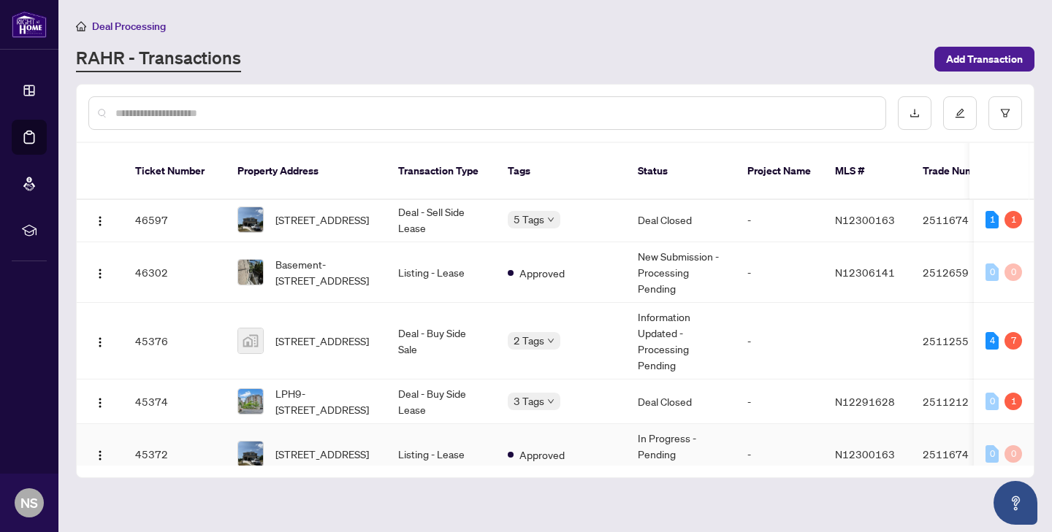
scroll to position [505, 0]
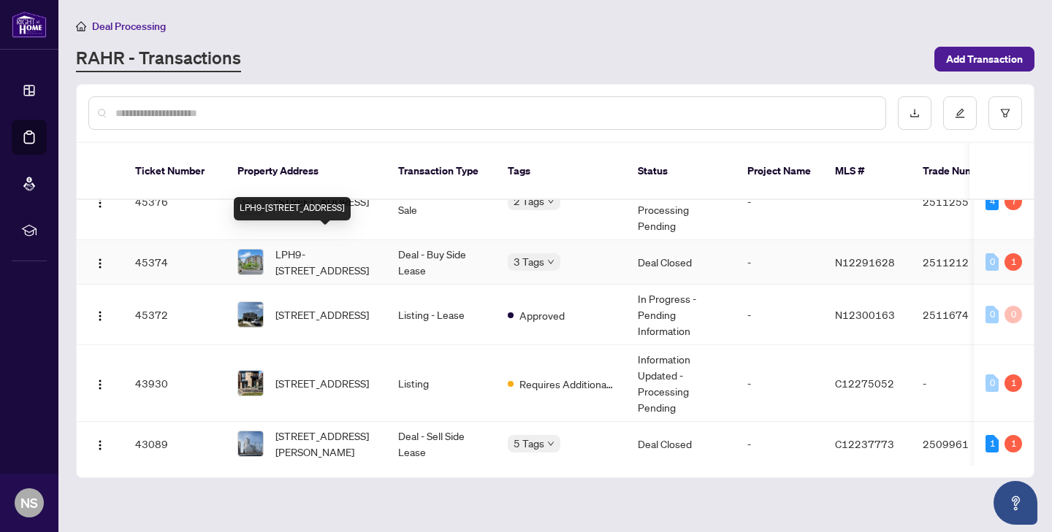
click at [372, 246] on span "LPH9-9 Northern Heights Dr, Richmond Hill, Ontario L4B 4M5, Canada" at bounding box center [324, 262] width 99 height 32
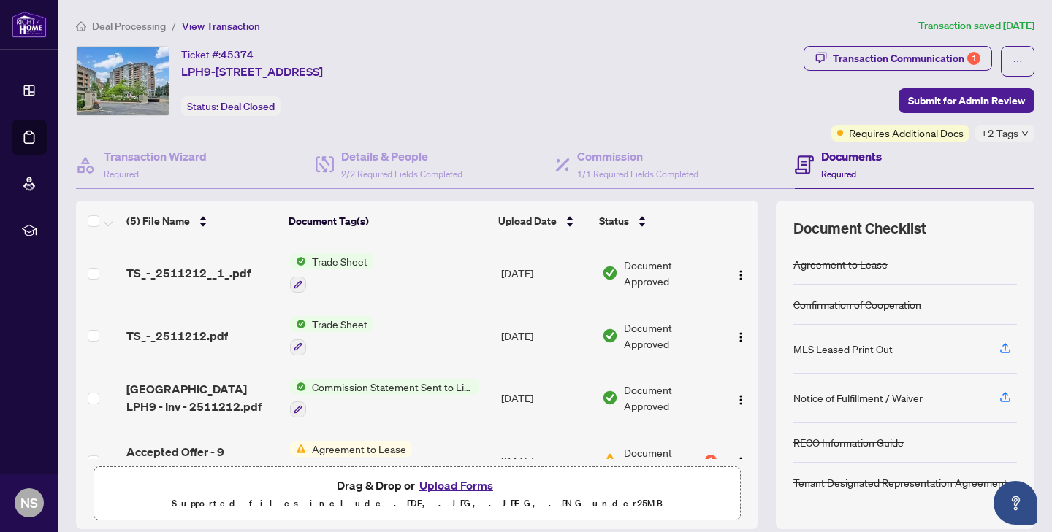
scroll to position [96, 0]
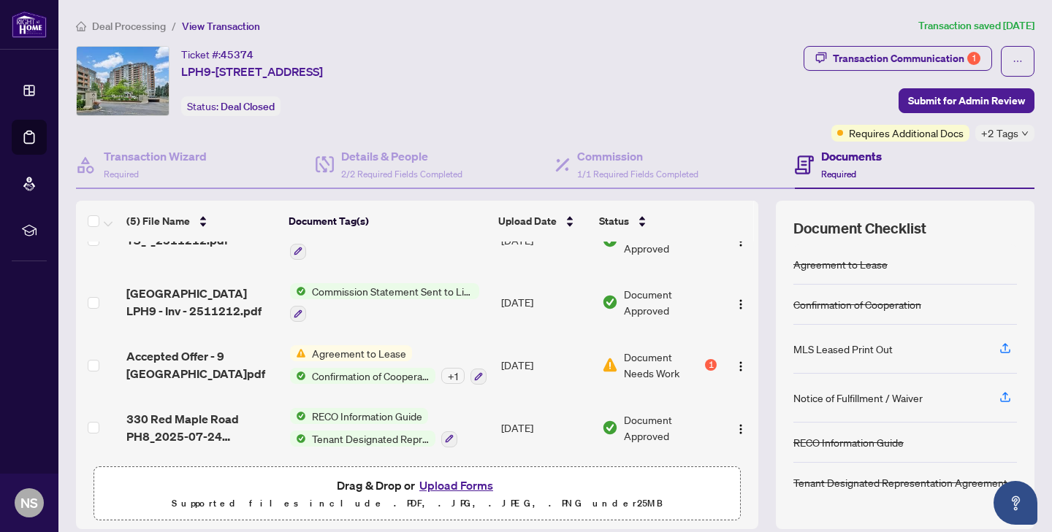
click at [455, 483] on button "Upload Forms" at bounding box center [456, 485] width 83 height 19
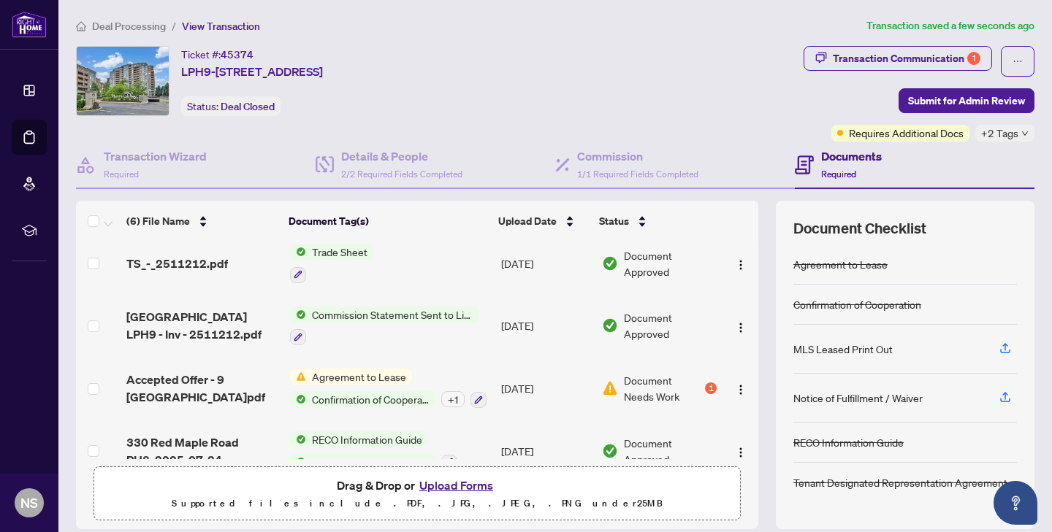
scroll to position [155, 0]
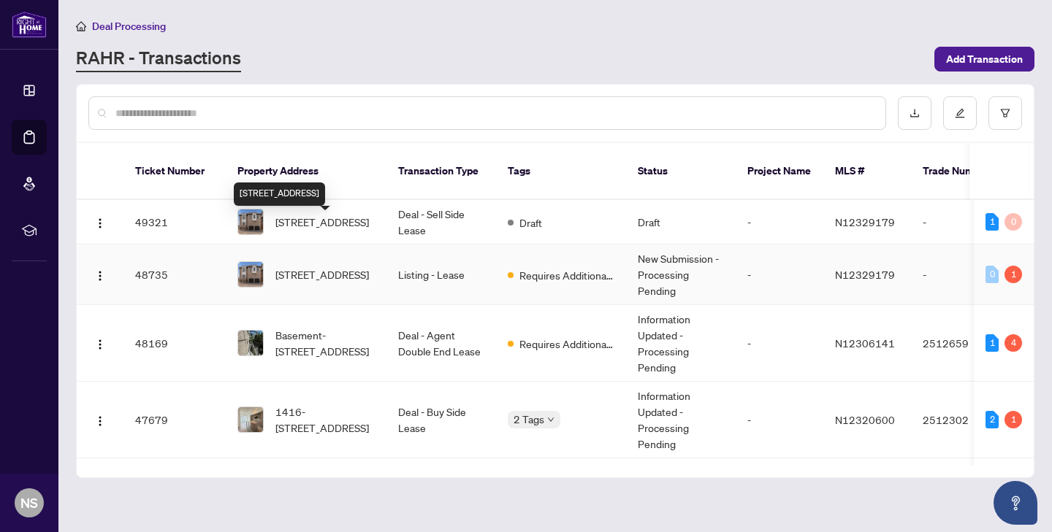
scroll to position [150, 0]
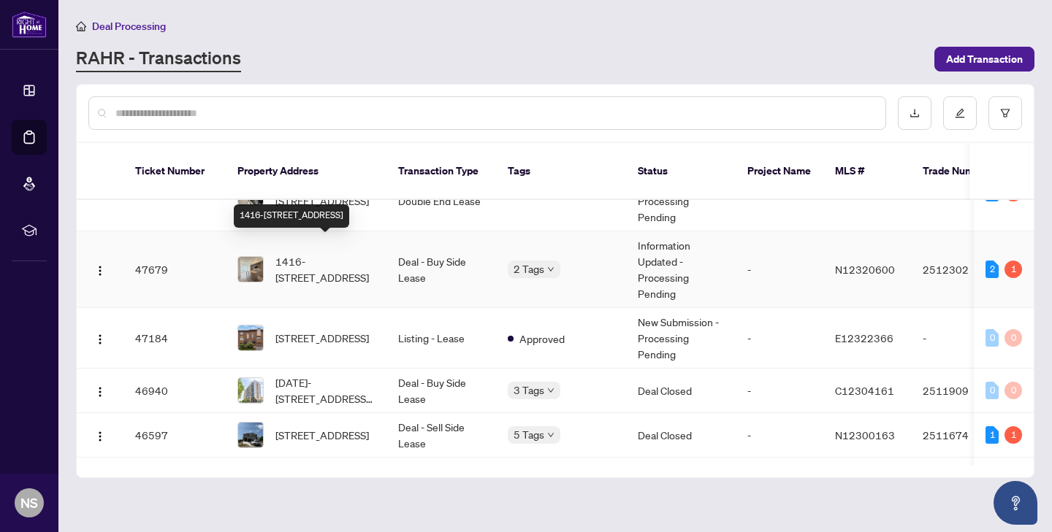
click at [283, 253] on span "1416-8119 Birchmount Rd, Markham, Ontario L6G 0H5, Canada" at bounding box center [324, 269] width 99 height 32
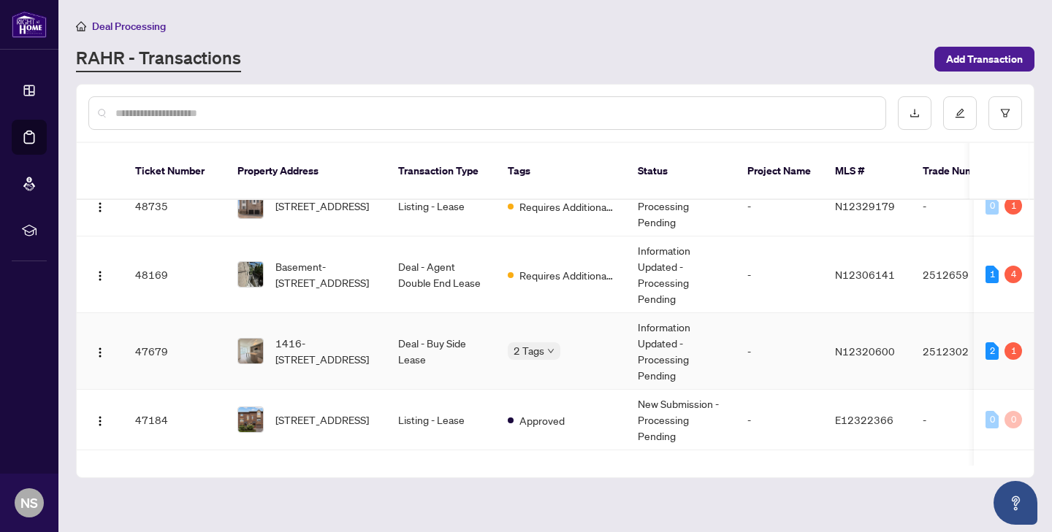
scroll to position [69, 0]
click at [367, 334] on span "1416-8119 Birchmount Rd, Markham, Ontario L6G 0H5, Canada" at bounding box center [324, 350] width 99 height 32
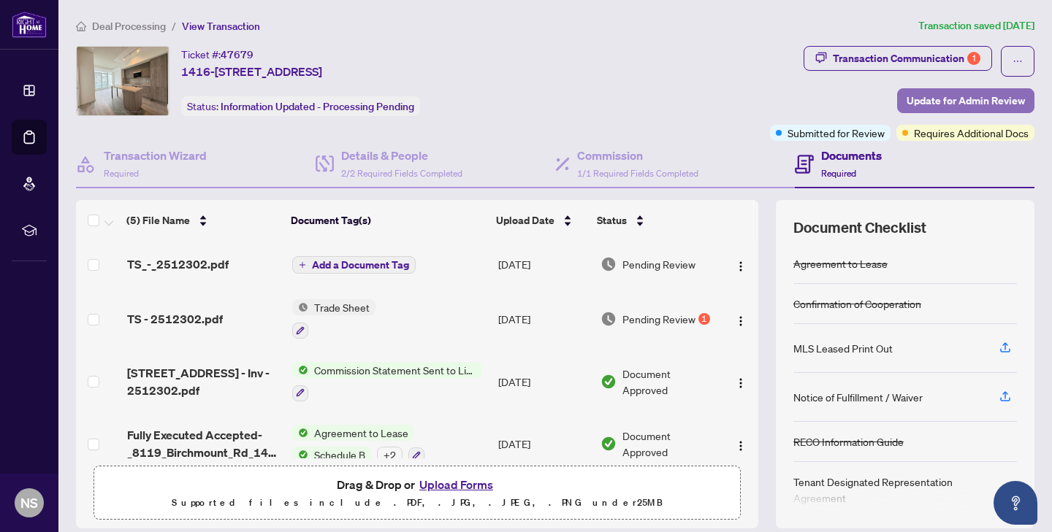
click at [979, 104] on span "Update for Admin Review" at bounding box center [965, 100] width 118 height 23
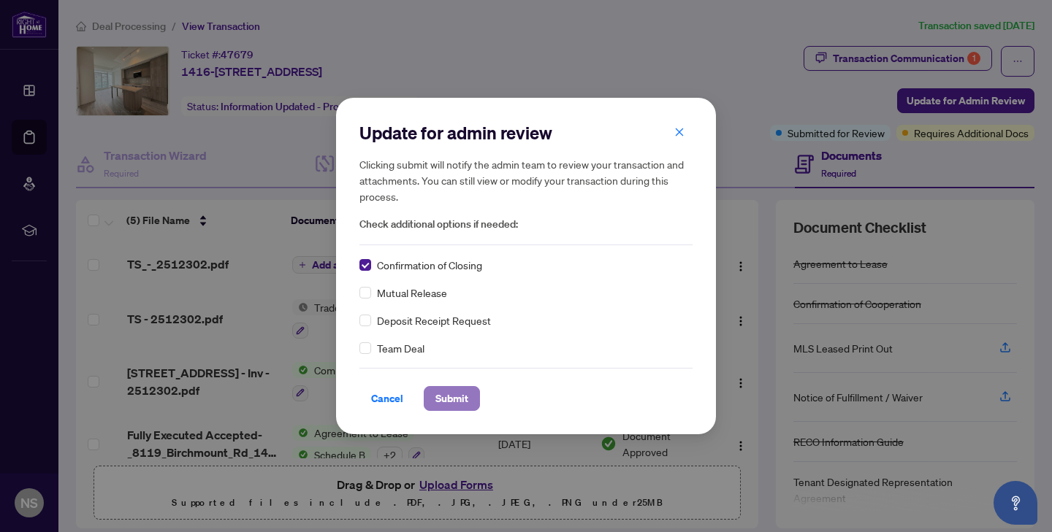
click at [447, 405] on span "Submit" at bounding box center [451, 398] width 33 height 23
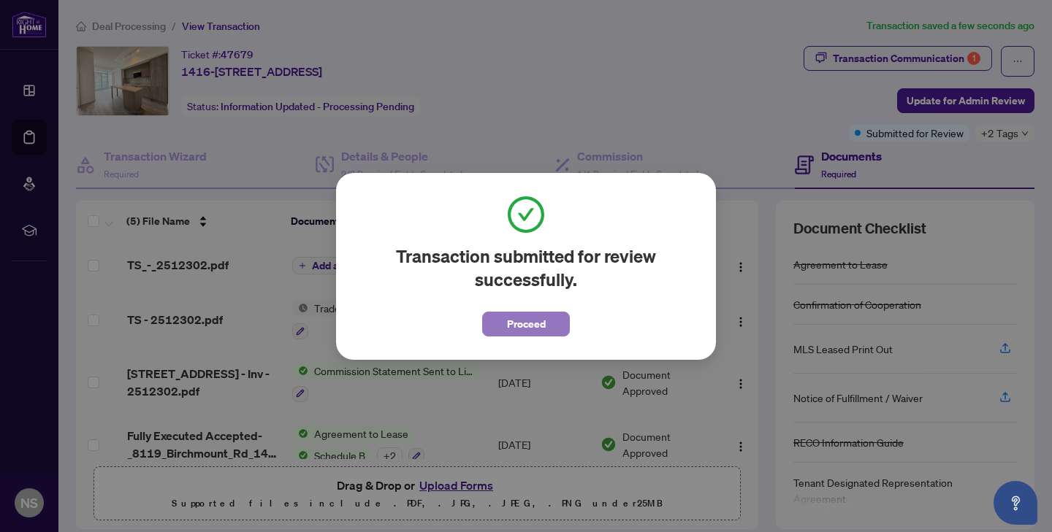
click at [548, 326] on button "Proceed" at bounding box center [526, 324] width 88 height 25
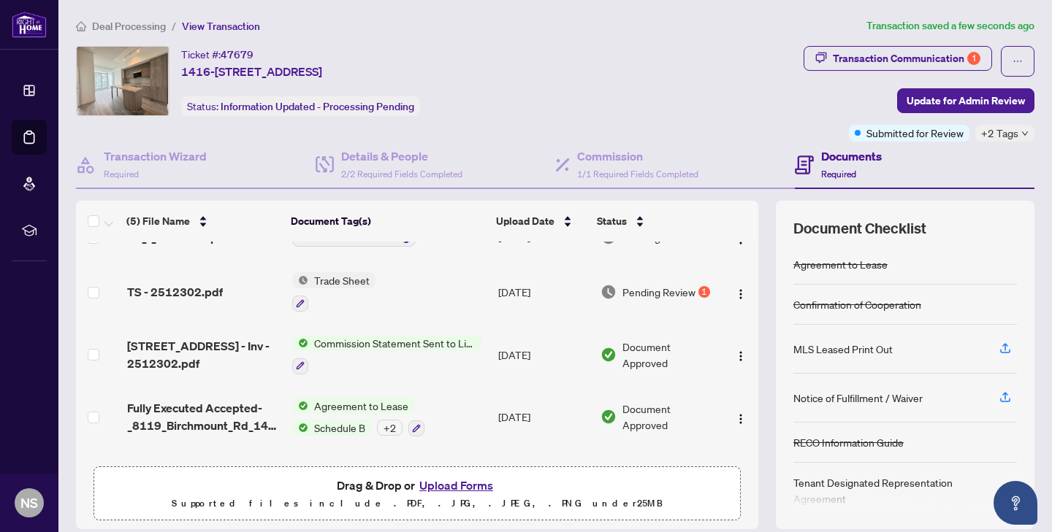
scroll to position [72, 0]
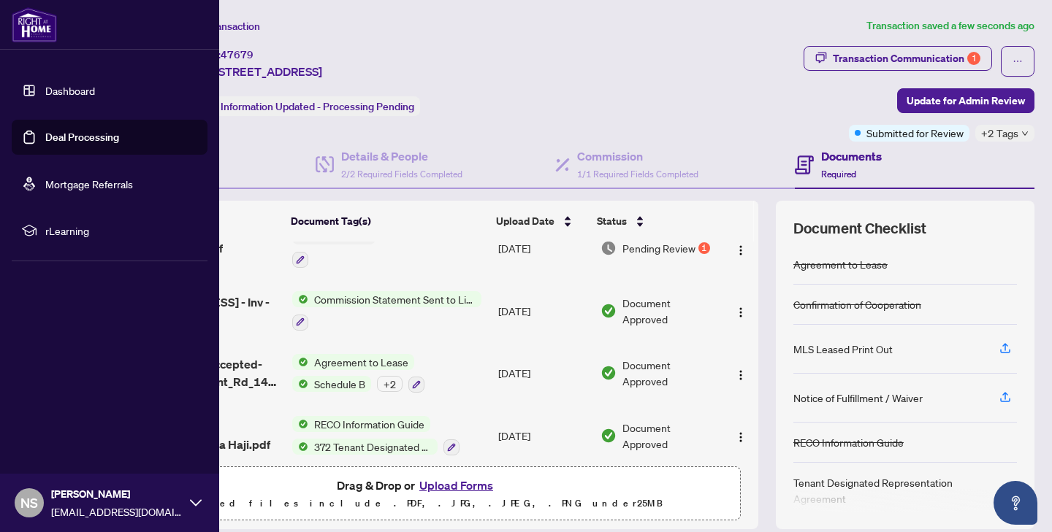
click at [45, 92] on link "Dashboard" at bounding box center [70, 90] width 50 height 13
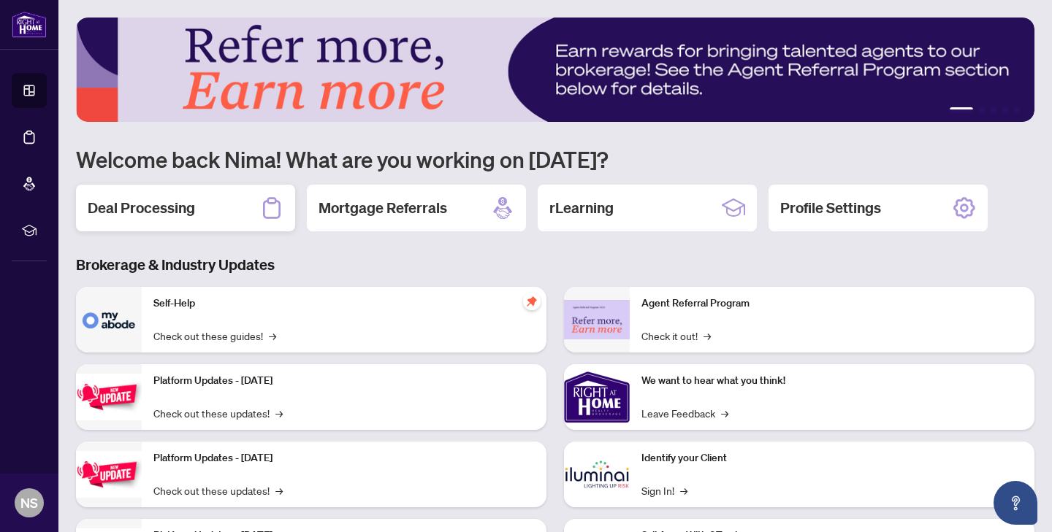
click at [172, 207] on h2 "Deal Processing" at bounding box center [141, 208] width 107 height 20
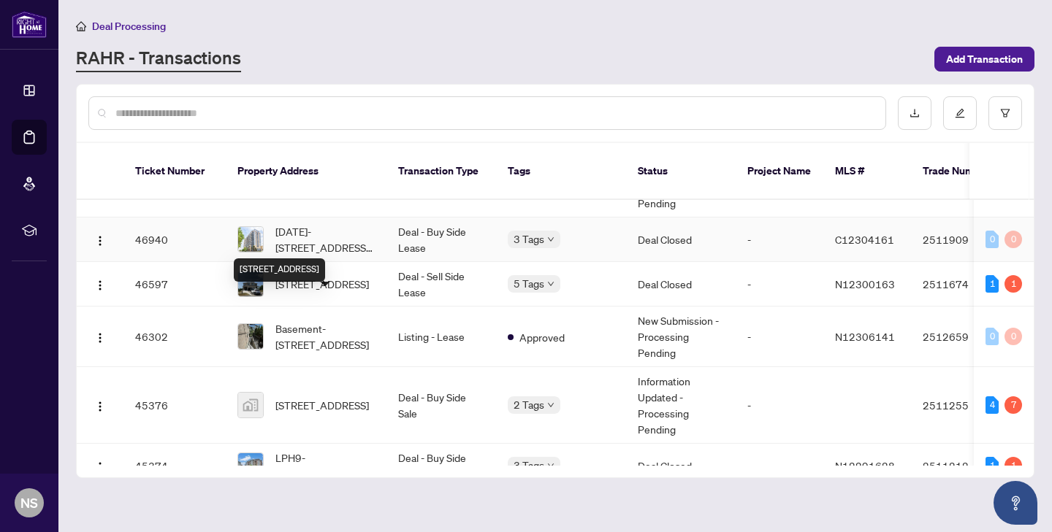
scroll to position [202, 0]
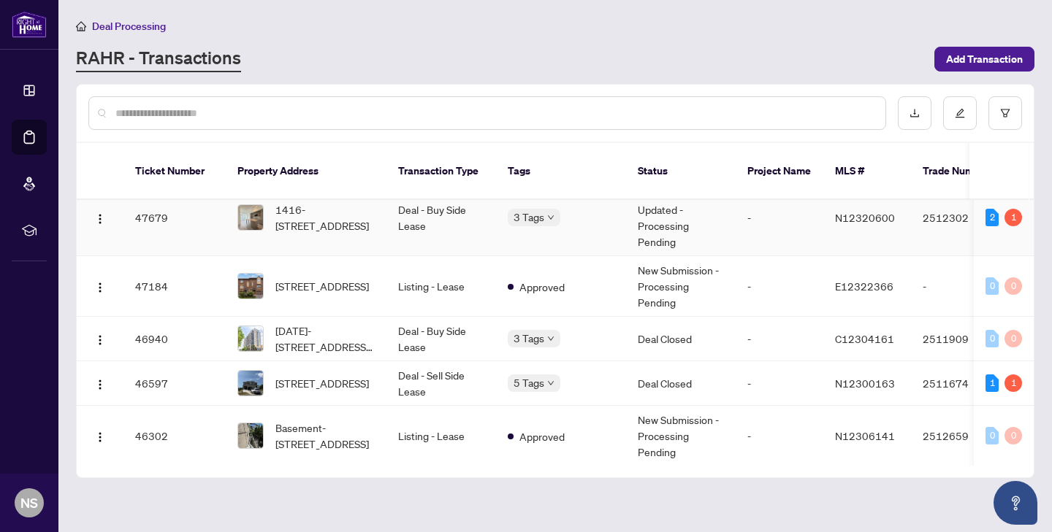
click at [329, 204] on span "1416-8119 Birchmount Rd, Markham, Ontario L6G 0H5, Canada" at bounding box center [324, 218] width 99 height 32
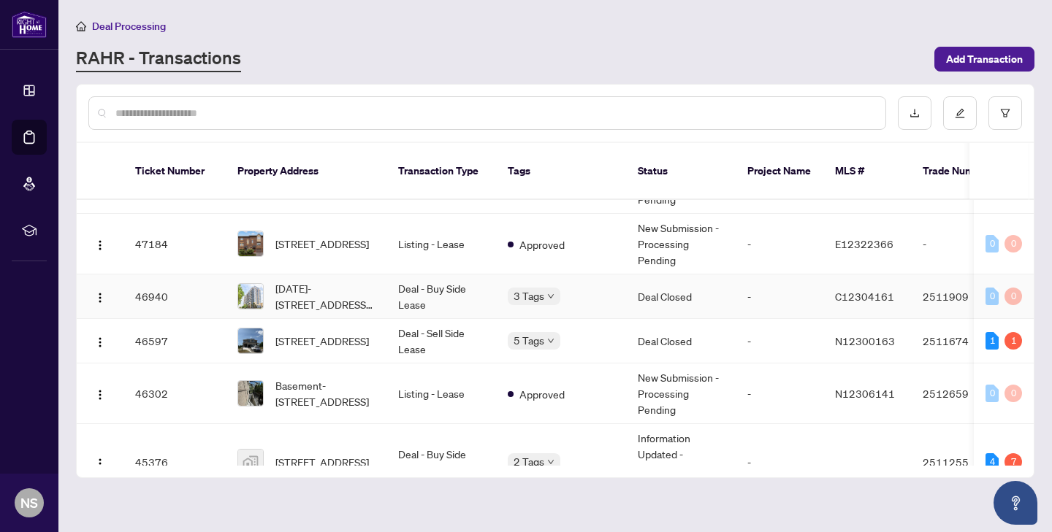
scroll to position [248, 0]
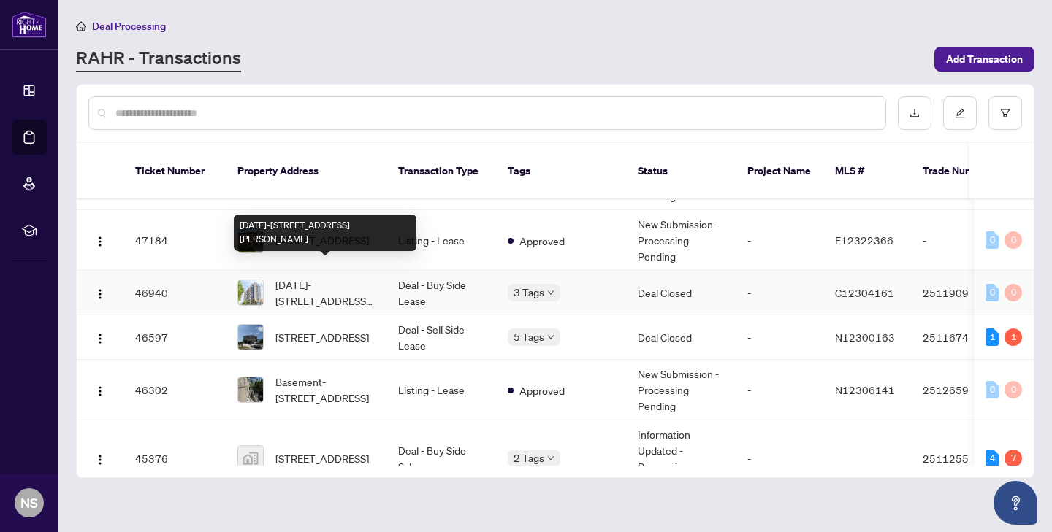
click at [337, 277] on span "1008-2756 Old Leslie St, Toronto, Ontario M2K 0E2, Canada" at bounding box center [324, 293] width 99 height 32
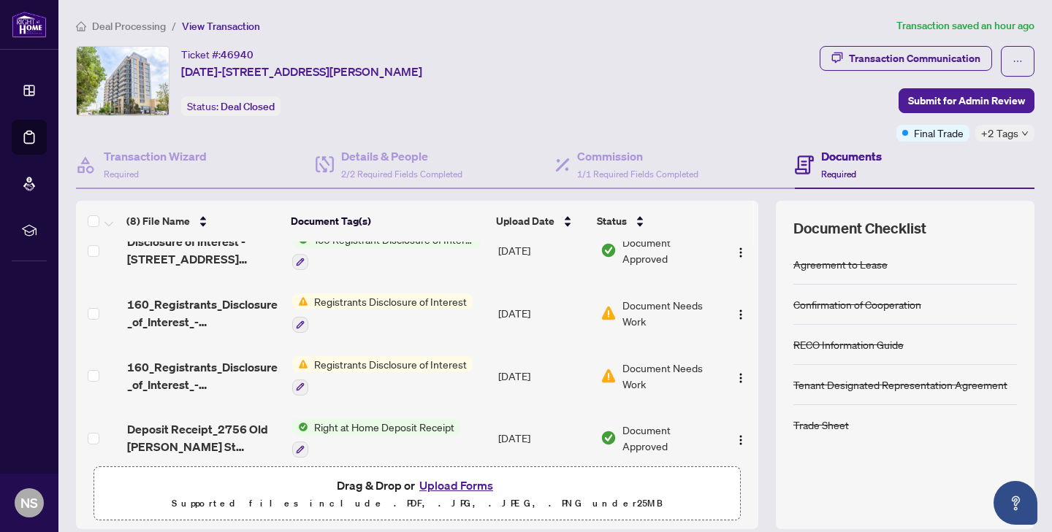
scroll to position [283, 0]
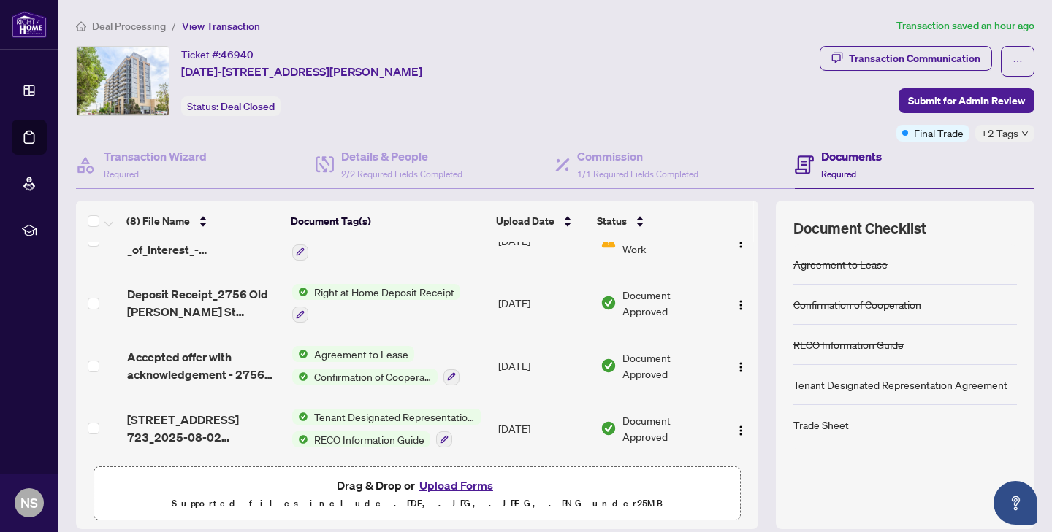
click at [453, 486] on button "Upload Forms" at bounding box center [456, 485] width 83 height 19
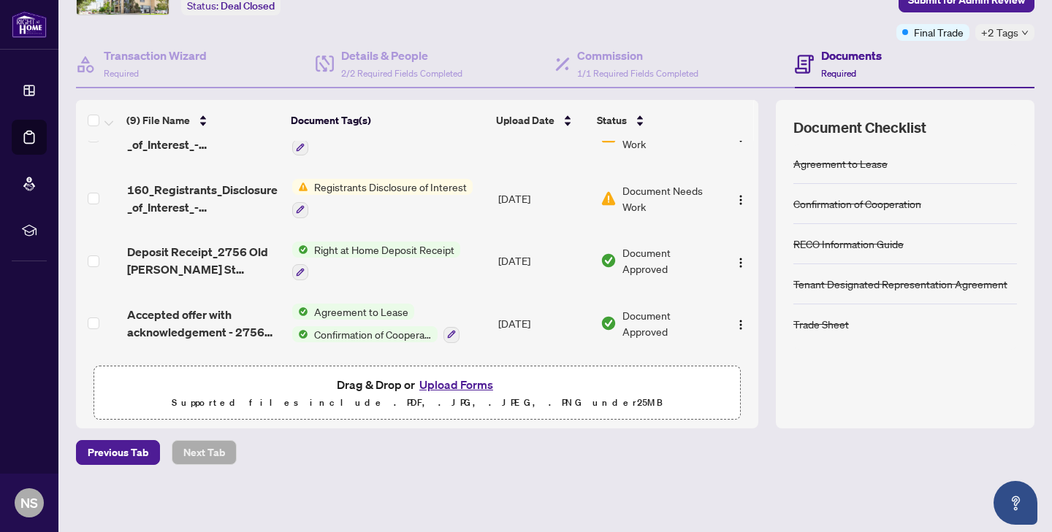
scroll to position [0, 0]
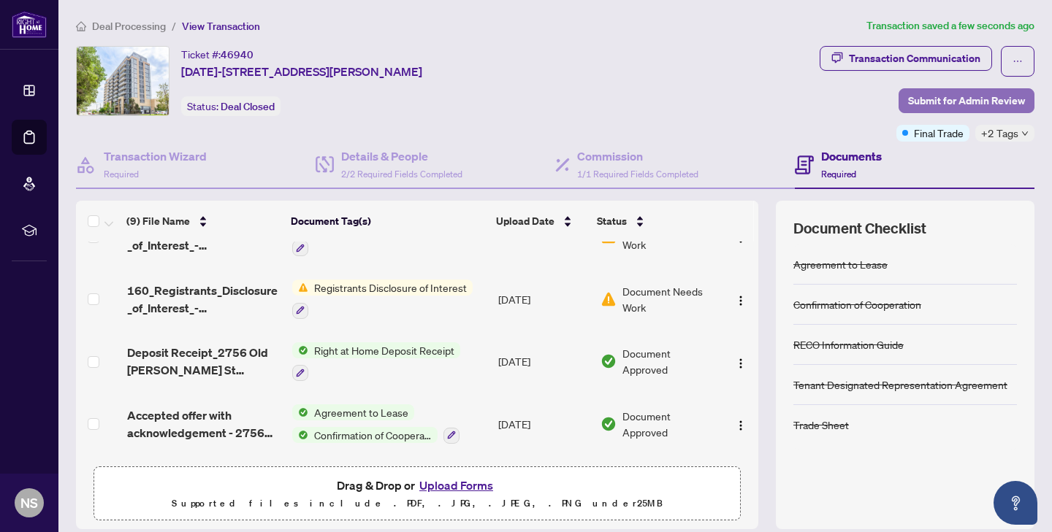
click at [960, 103] on span "Submit for Admin Review" at bounding box center [966, 100] width 117 height 23
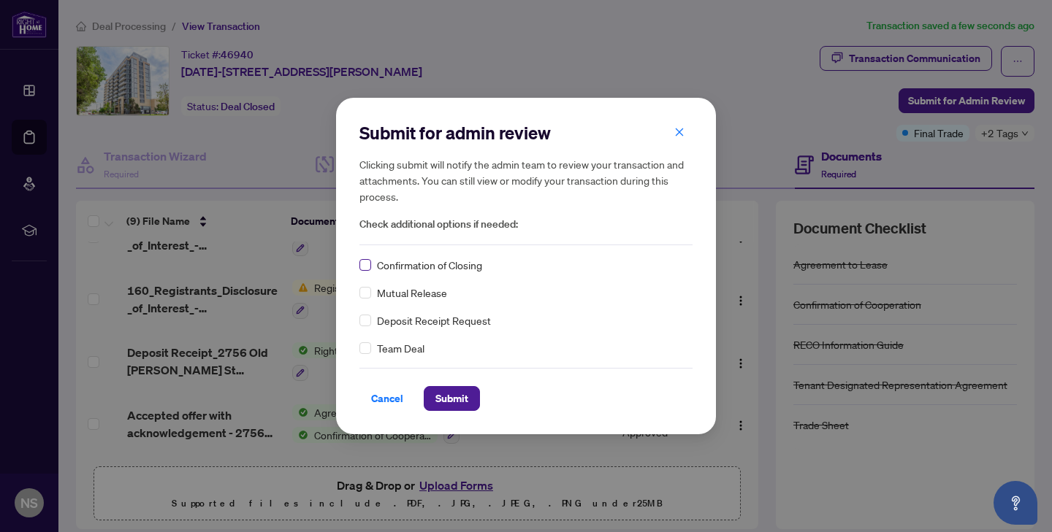
click at [362, 259] on label at bounding box center [365, 265] width 12 height 16
click at [442, 399] on span "Submit" at bounding box center [451, 398] width 33 height 23
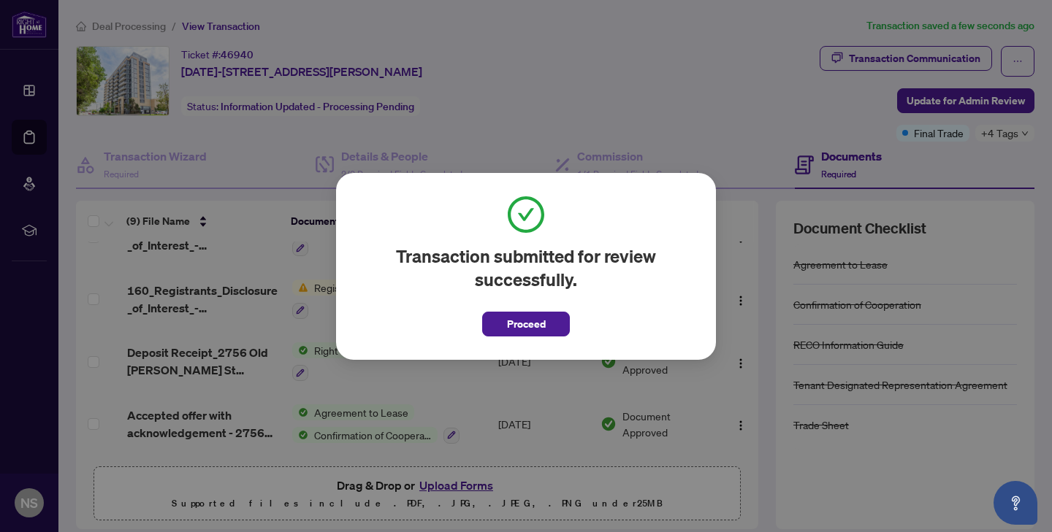
click at [517, 309] on span "Proceed" at bounding box center [526, 320] width 88 height 34
click at [519, 327] on span "Proceed" at bounding box center [526, 324] width 39 height 23
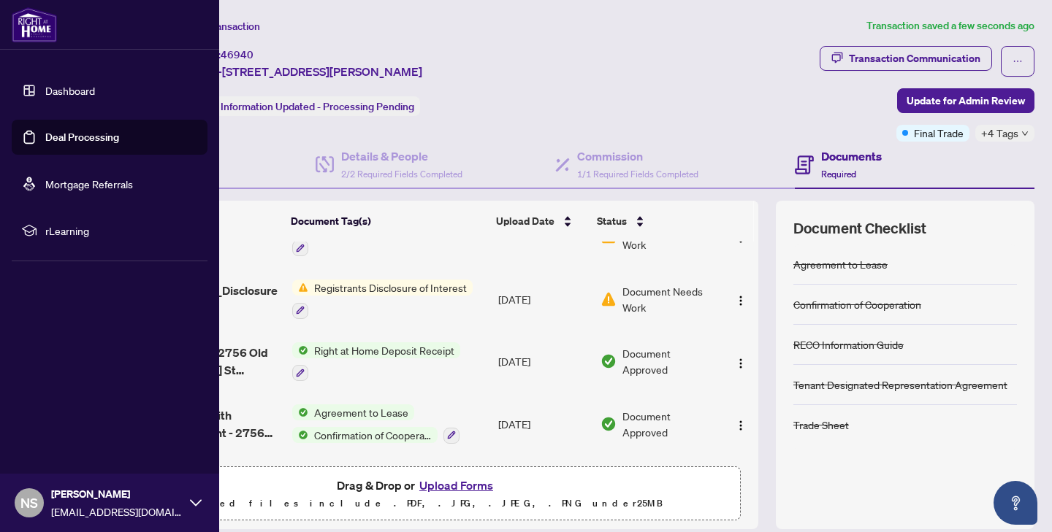
click at [45, 93] on link "Dashboard" at bounding box center [70, 90] width 50 height 13
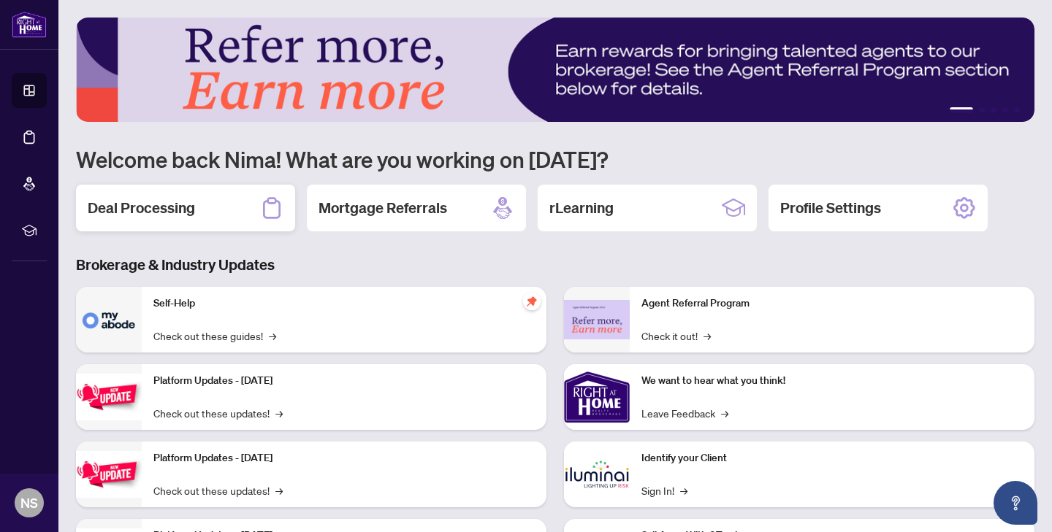
click at [213, 196] on div "Deal Processing" at bounding box center [185, 208] width 219 height 47
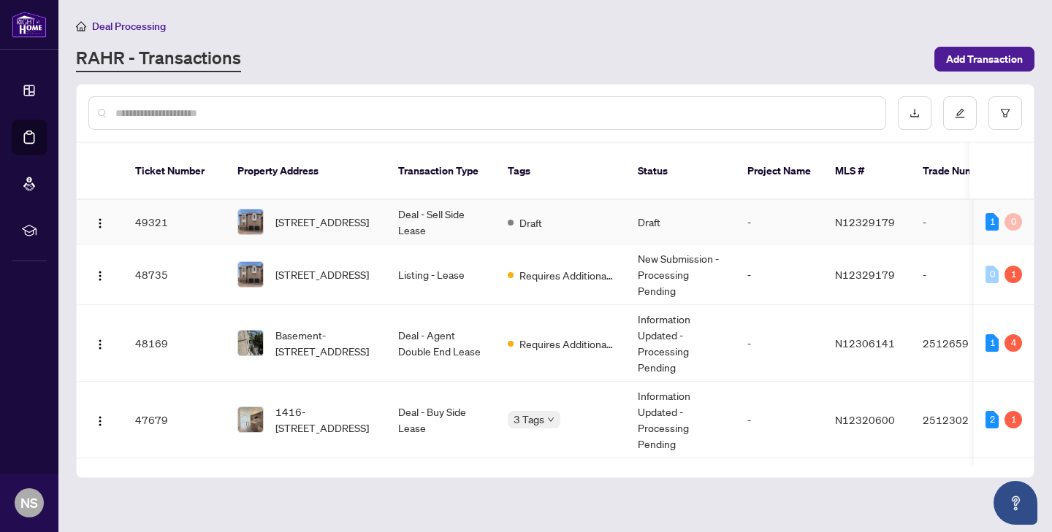
click at [452, 221] on td "Deal - Sell Side Lease" at bounding box center [441, 222] width 110 height 45
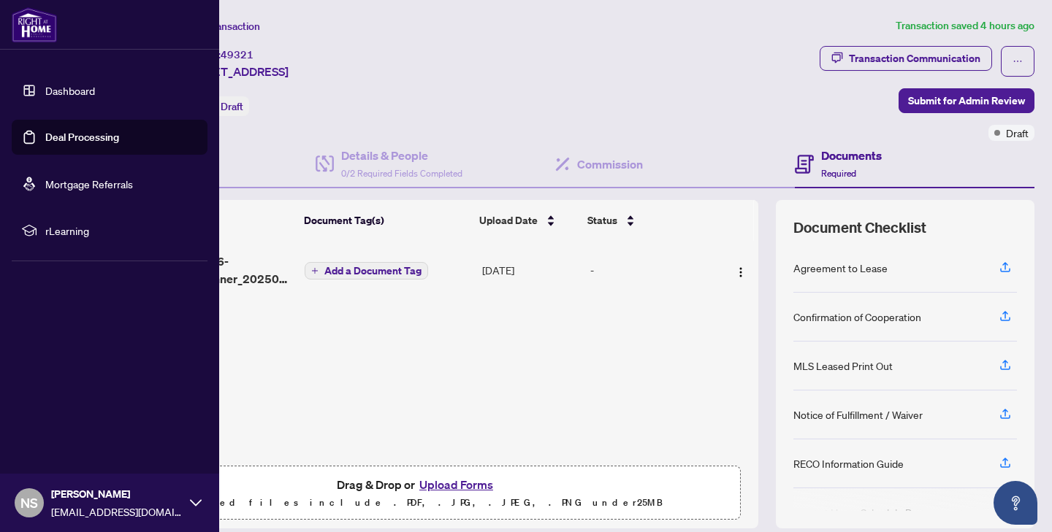
click at [45, 84] on link "Dashboard" at bounding box center [70, 90] width 50 height 13
